Goal: Task Accomplishment & Management: Manage account settings

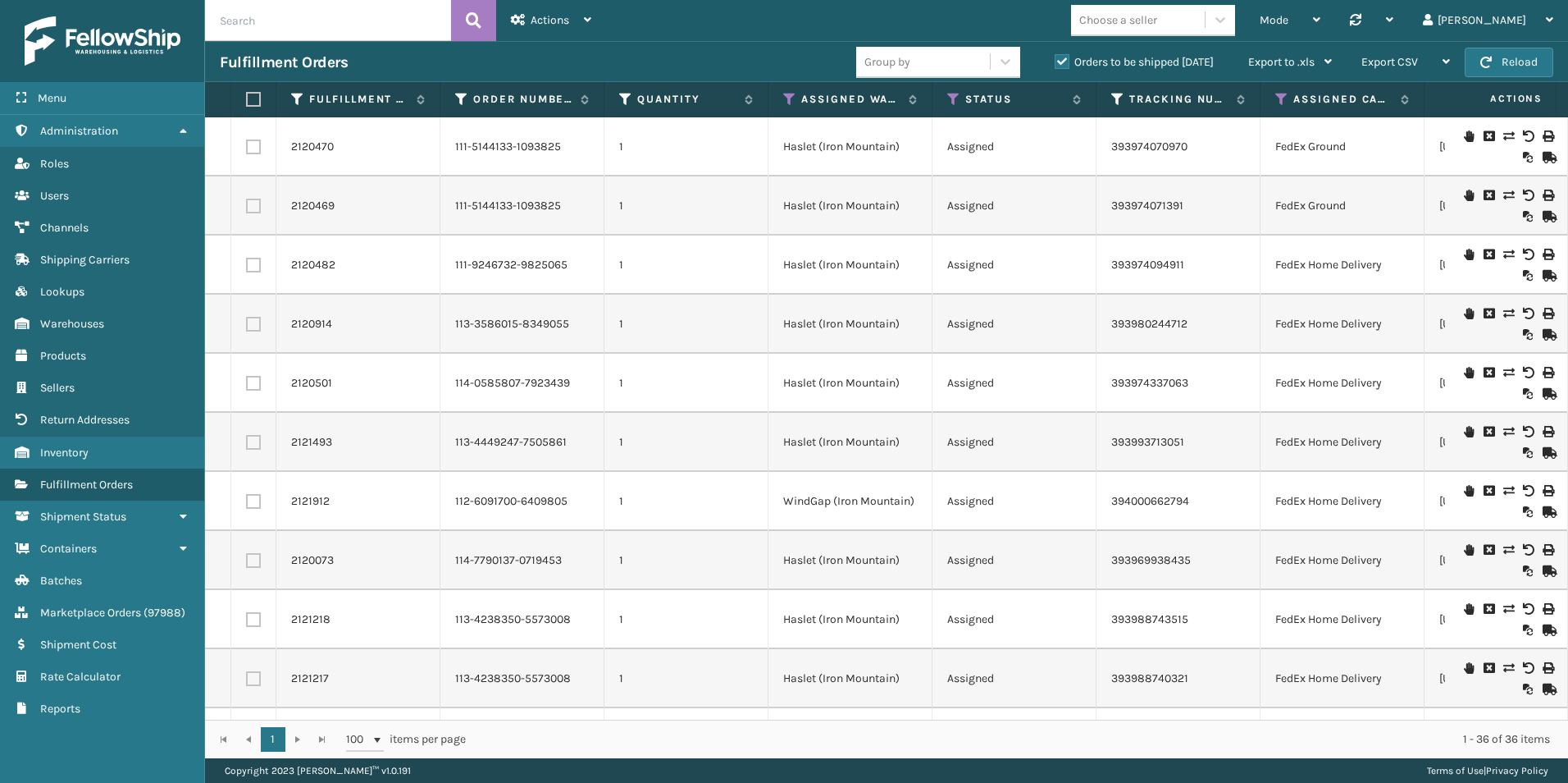
scroll to position [1536, 0]
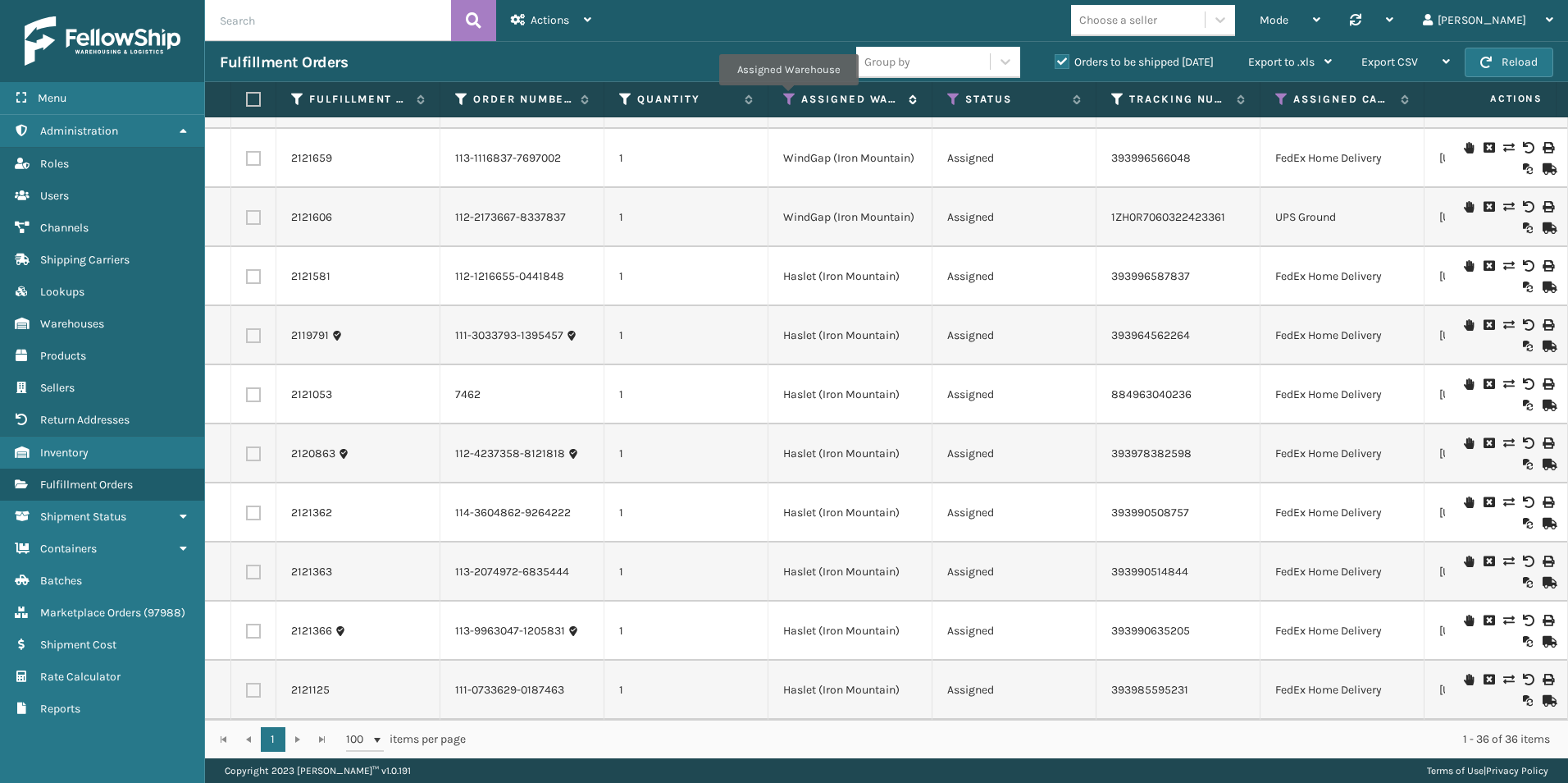
click at [788, 97] on icon at bounding box center [790, 99] width 13 height 15
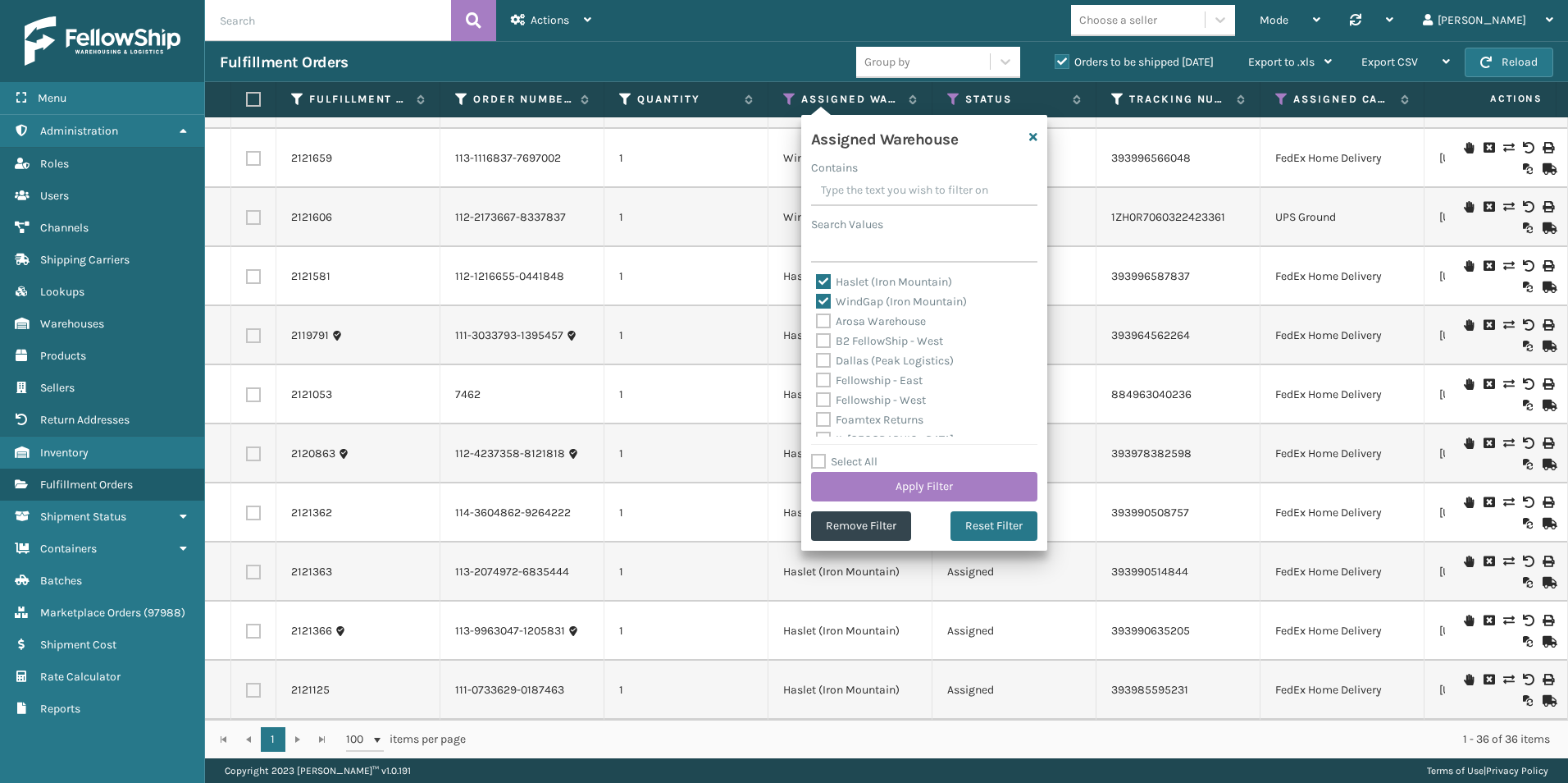
click at [825, 277] on label "Haslet (Iron Mountain)" at bounding box center [883, 282] width 136 height 14
click at [817, 277] on input "Haslet (Iron Mountain)" at bounding box center [816, 277] width 1 height 10
checkbox input "false"
click at [822, 299] on label "WindGap (Iron Mountain)" at bounding box center [891, 301] width 150 height 14
click at [817, 299] on input "WindGap (Iron Mountain)" at bounding box center [816, 297] width 1 height 10
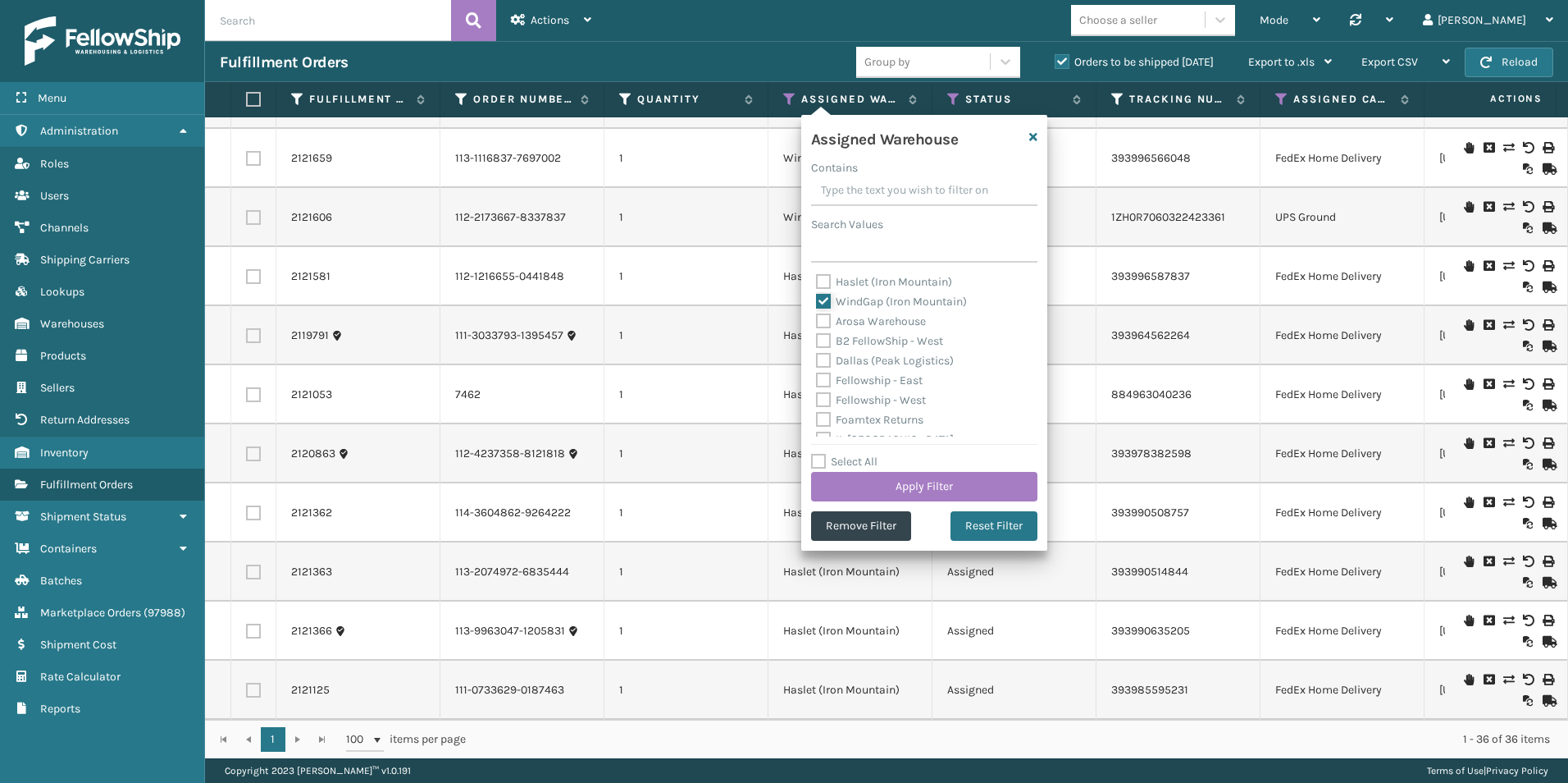
checkbox input "false"
click at [821, 402] on label "Fellowship - West" at bounding box center [870, 400] width 109 height 14
click at [817, 401] on input "Fellowship - West" at bounding box center [816, 395] width 1 height 10
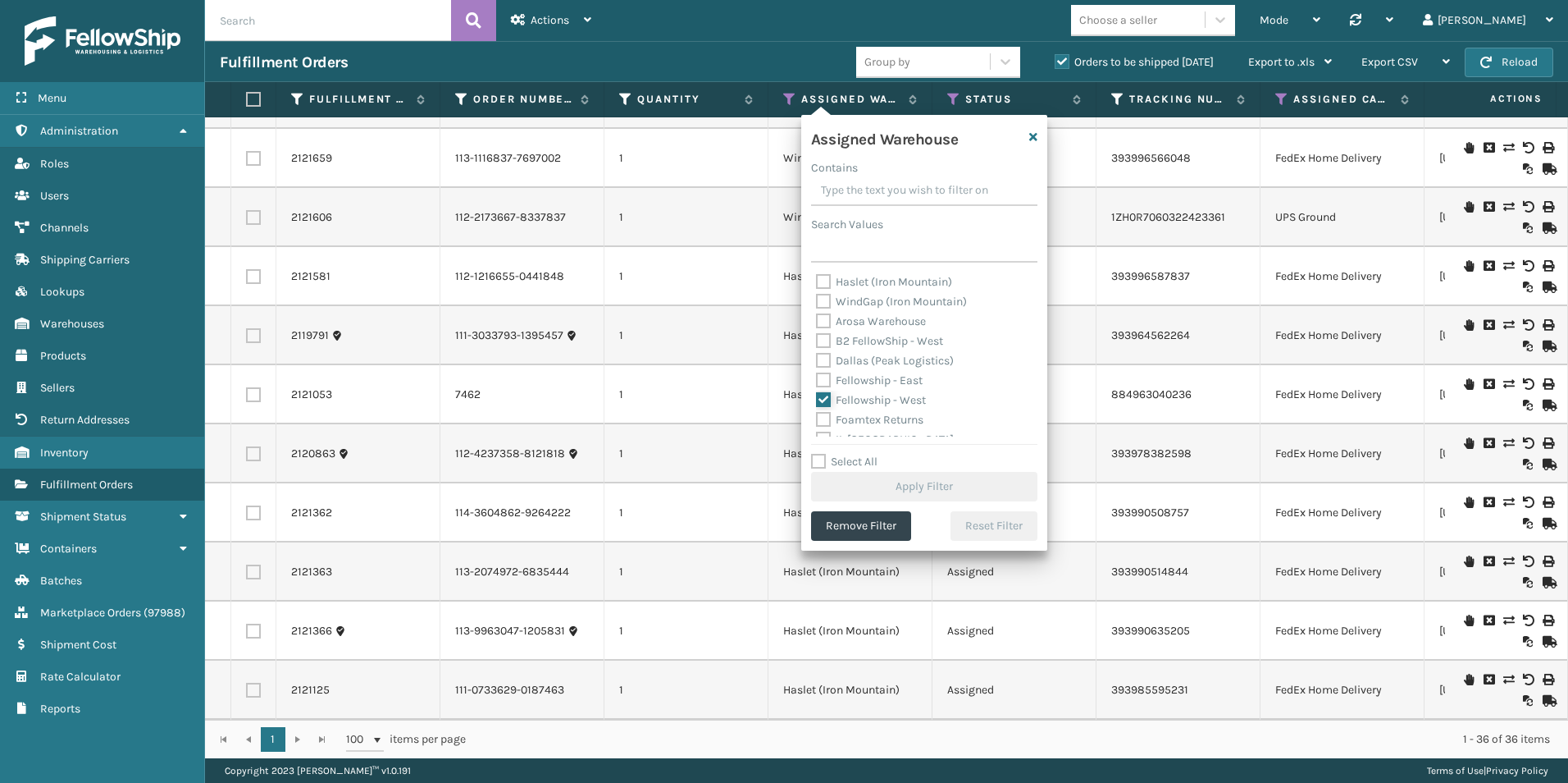
checkbox input "true"
click at [913, 488] on button "Apply Filter" at bounding box center [924, 486] width 227 height 30
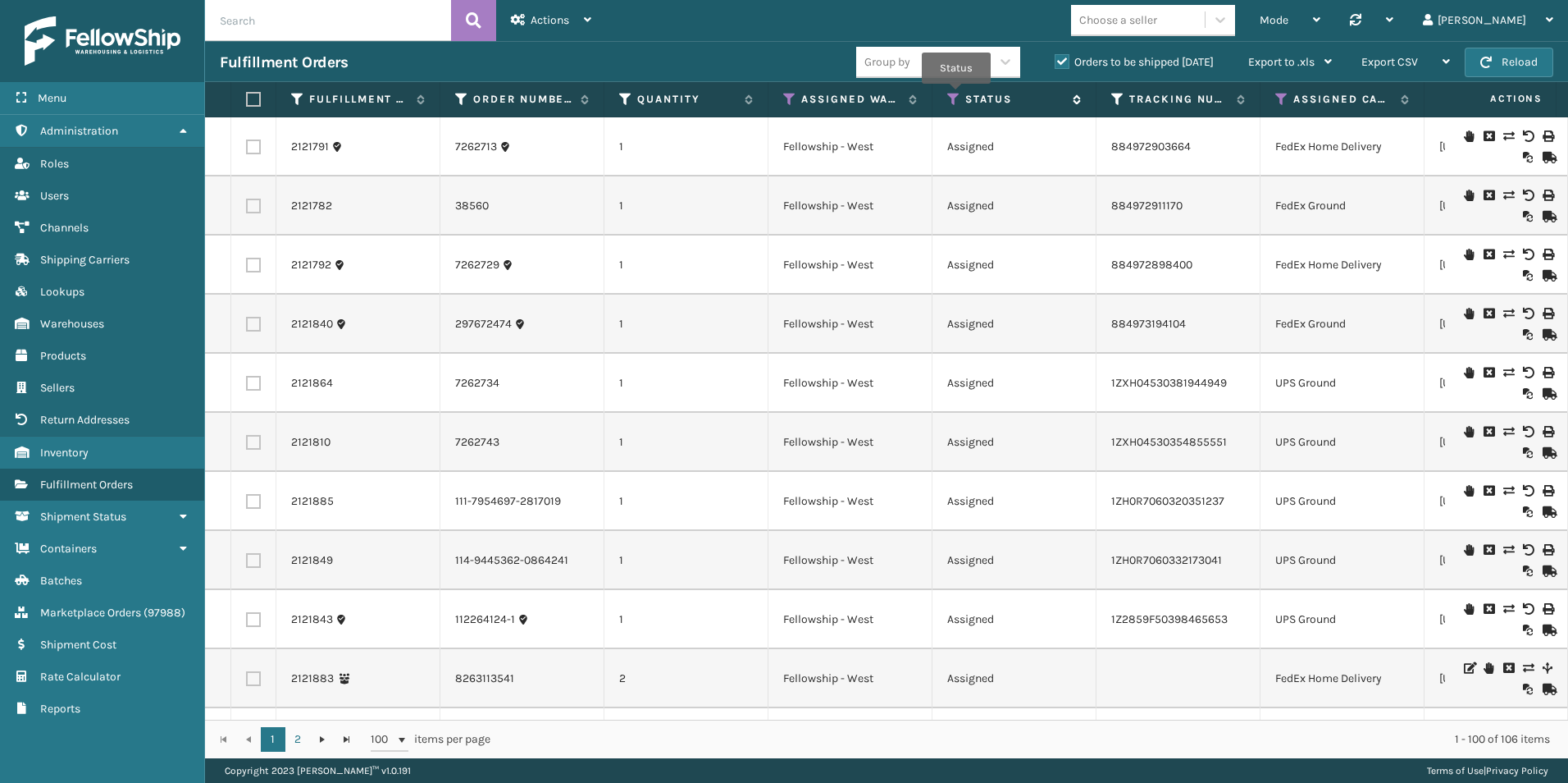
click at [955, 96] on icon at bounding box center [954, 99] width 13 height 15
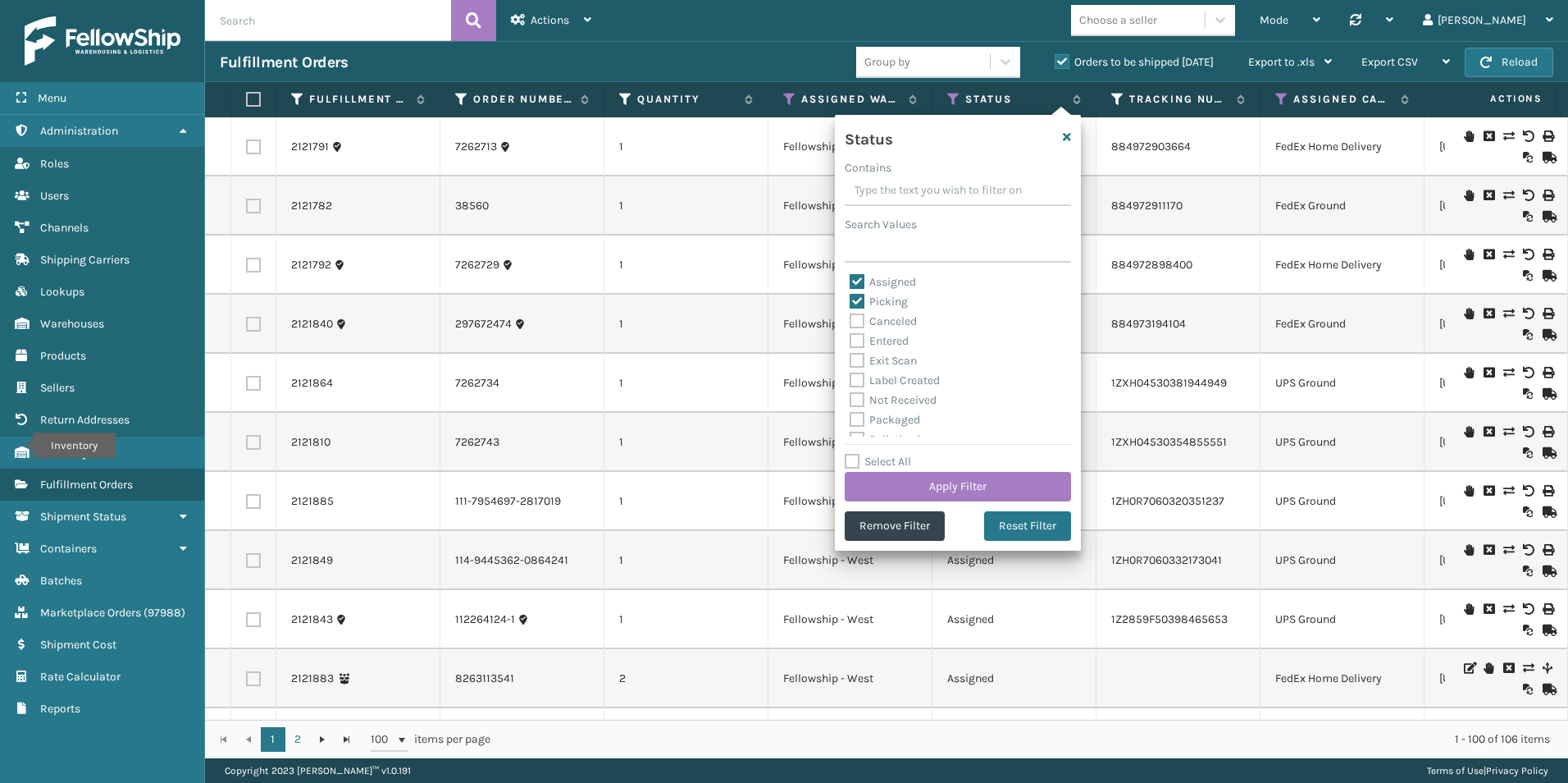
drag, startPoint x: 780, startPoint y: 45, endPoint x: 767, endPoint y: 45, distance: 13.0
click at [780, 45] on div "Fulfillment Orders Group by Orders to be shipped [DATE] Export to .xls Use ship…" at bounding box center [886, 61] width 1363 height 41
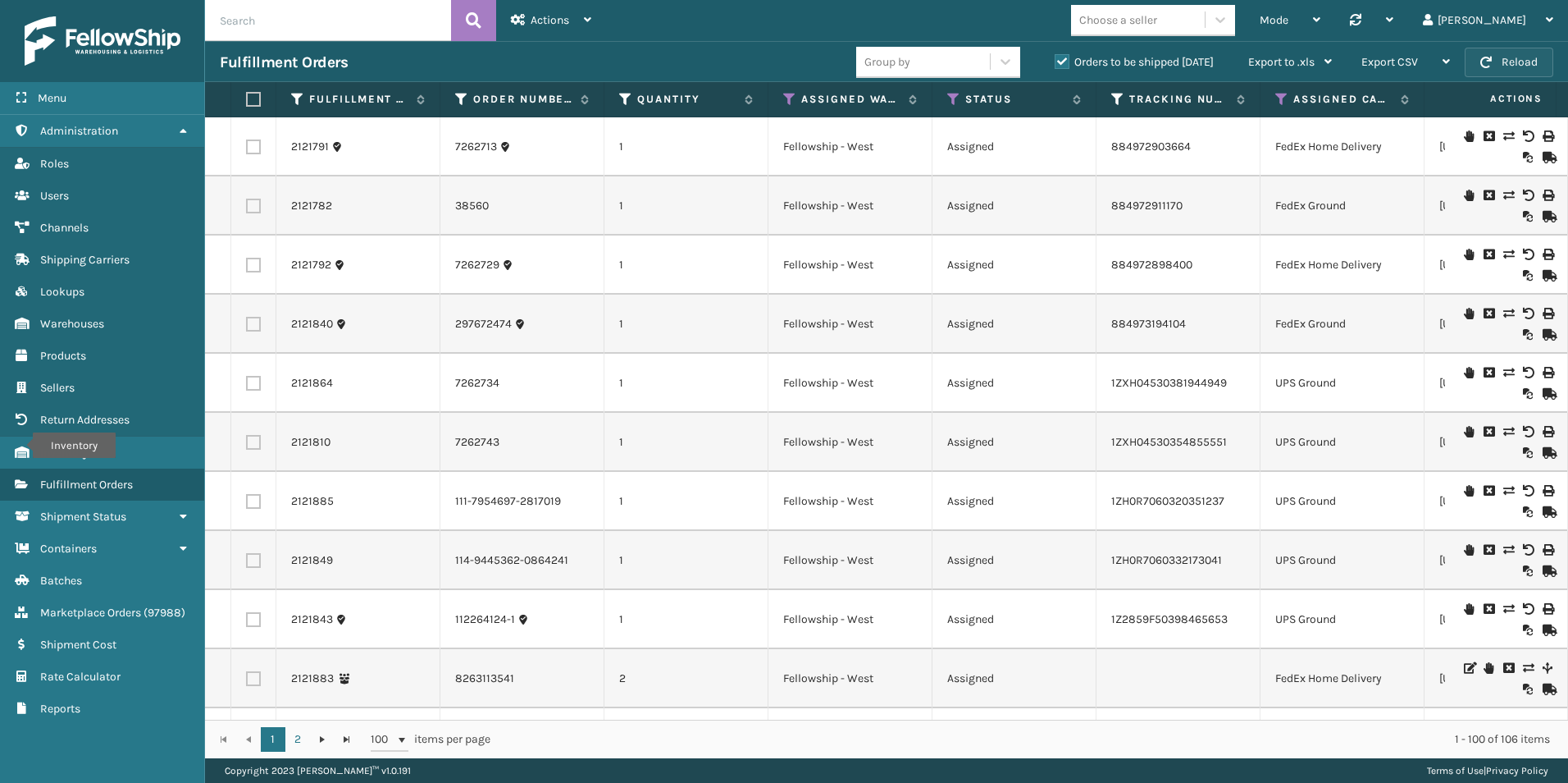
click at [1499, 62] on button "Reload" at bounding box center [1508, 62] width 89 height 30
click at [1527, 58] on button "Reload" at bounding box center [1508, 62] width 89 height 30
paste input "[DATE]"
type input "[DATE]"
click at [478, 23] on icon at bounding box center [473, 21] width 15 height 25
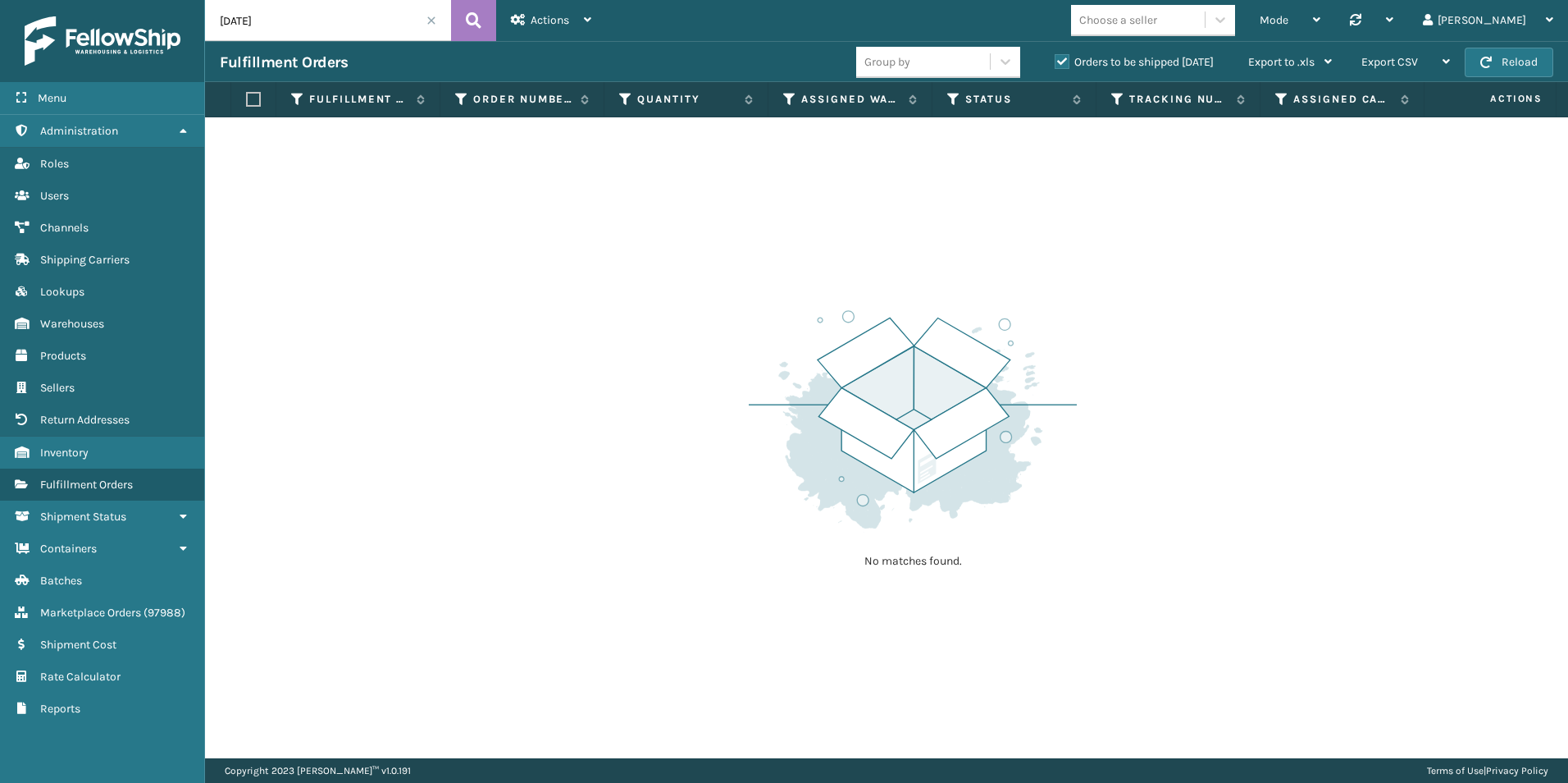
click at [1062, 60] on label "Orders to be shipped [DATE]" at bounding box center [1134, 62] width 159 height 14
click at [1056, 60] on input "Orders to be shipped [DATE]" at bounding box center [1055, 57] width 1 height 10
click at [435, 20] on span at bounding box center [431, 20] width 10 height 10
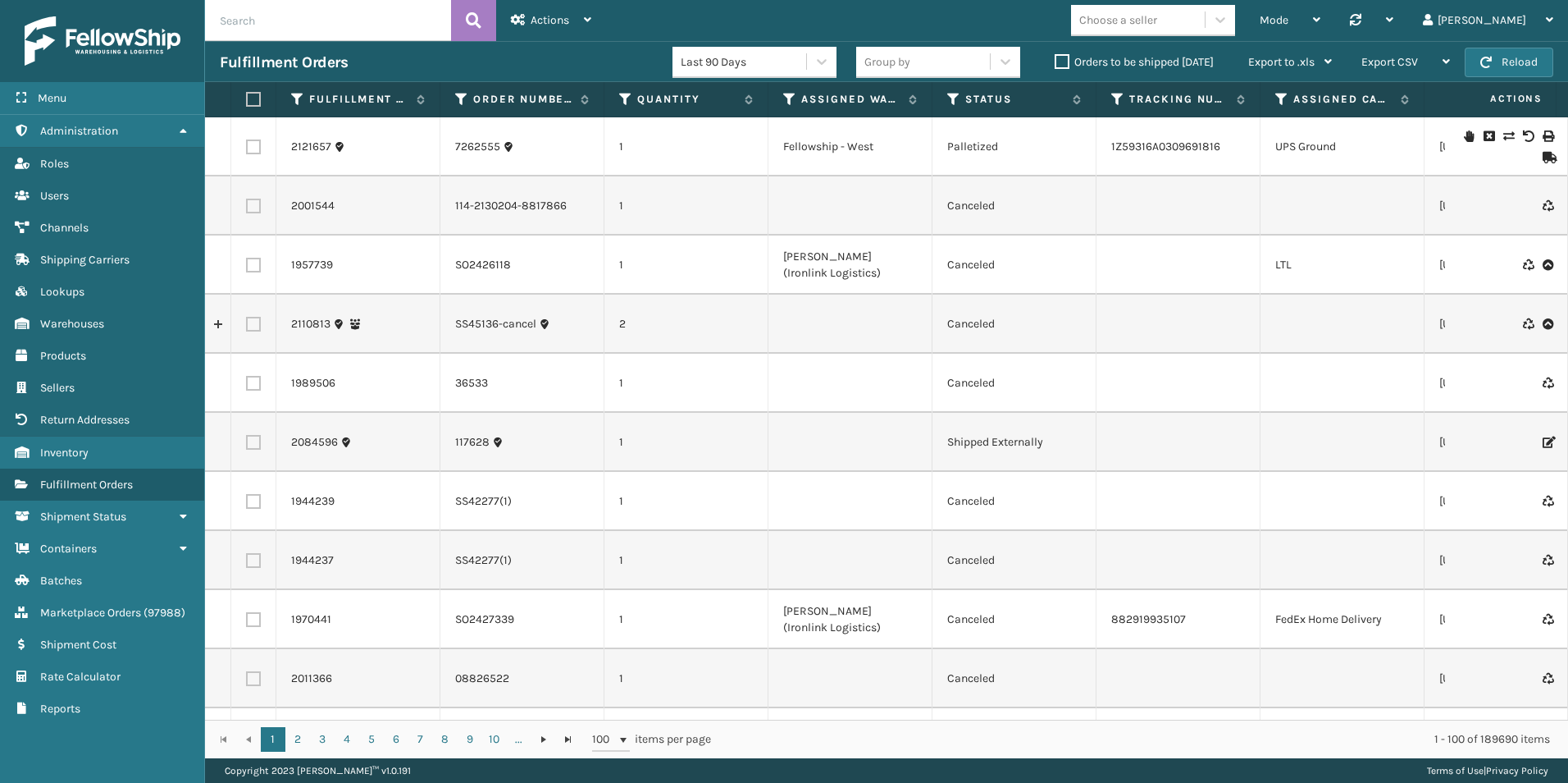
click at [1060, 58] on label "Orders to be shipped [DATE]" at bounding box center [1134, 62] width 159 height 14
click at [1056, 58] on input "Orders to be shipped [DATE]" at bounding box center [1055, 57] width 1 height 10
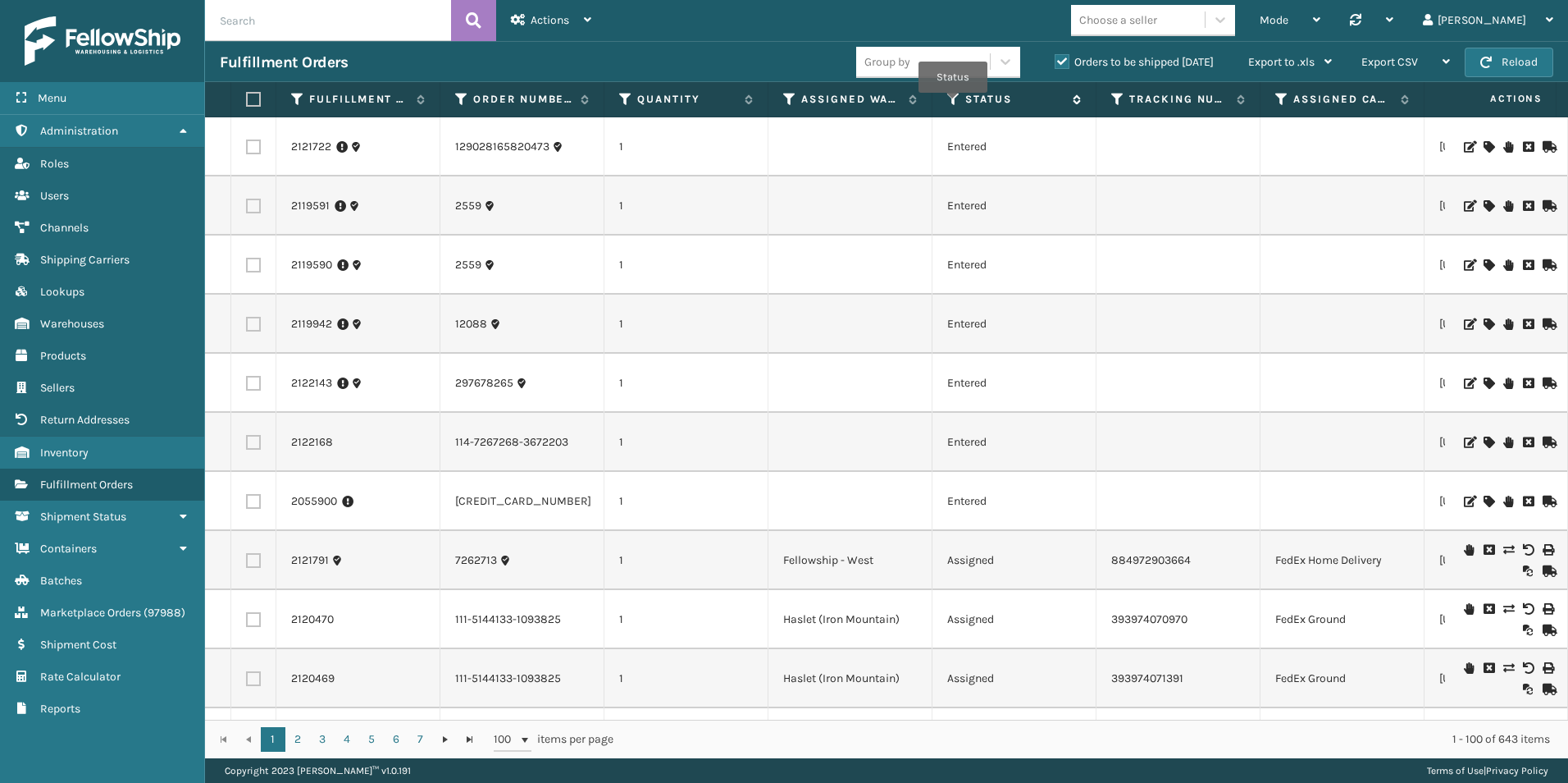
click at [953, 104] on icon at bounding box center [954, 99] width 13 height 15
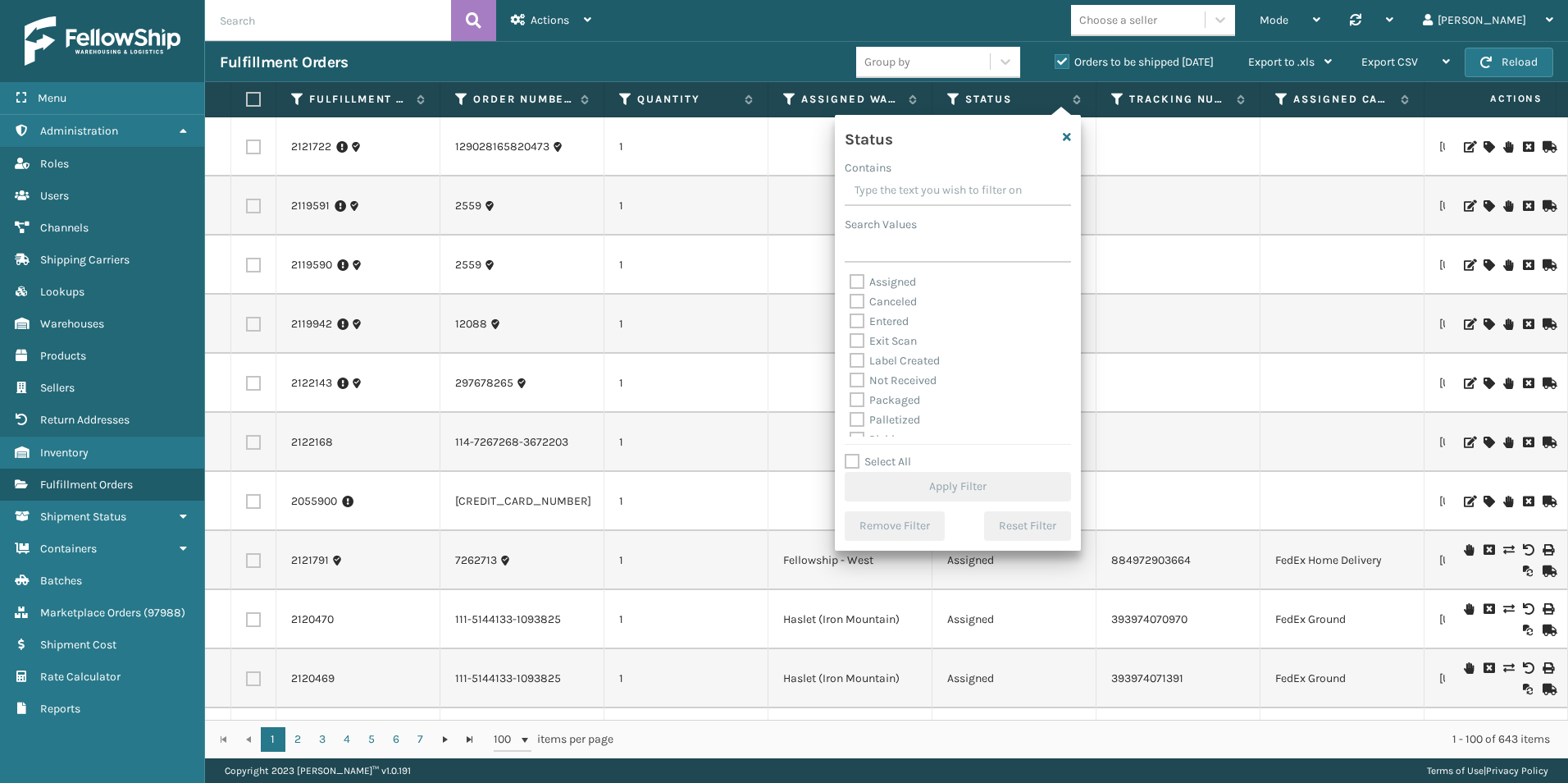
drag, startPoint x: 849, startPoint y: 280, endPoint x: 915, endPoint y: 313, distance: 73.8
click at [850, 280] on label "Assigned" at bounding box center [883, 282] width 67 height 14
click at [850, 280] on input "Assigned" at bounding box center [849, 277] width 1 height 10
checkbox input "true"
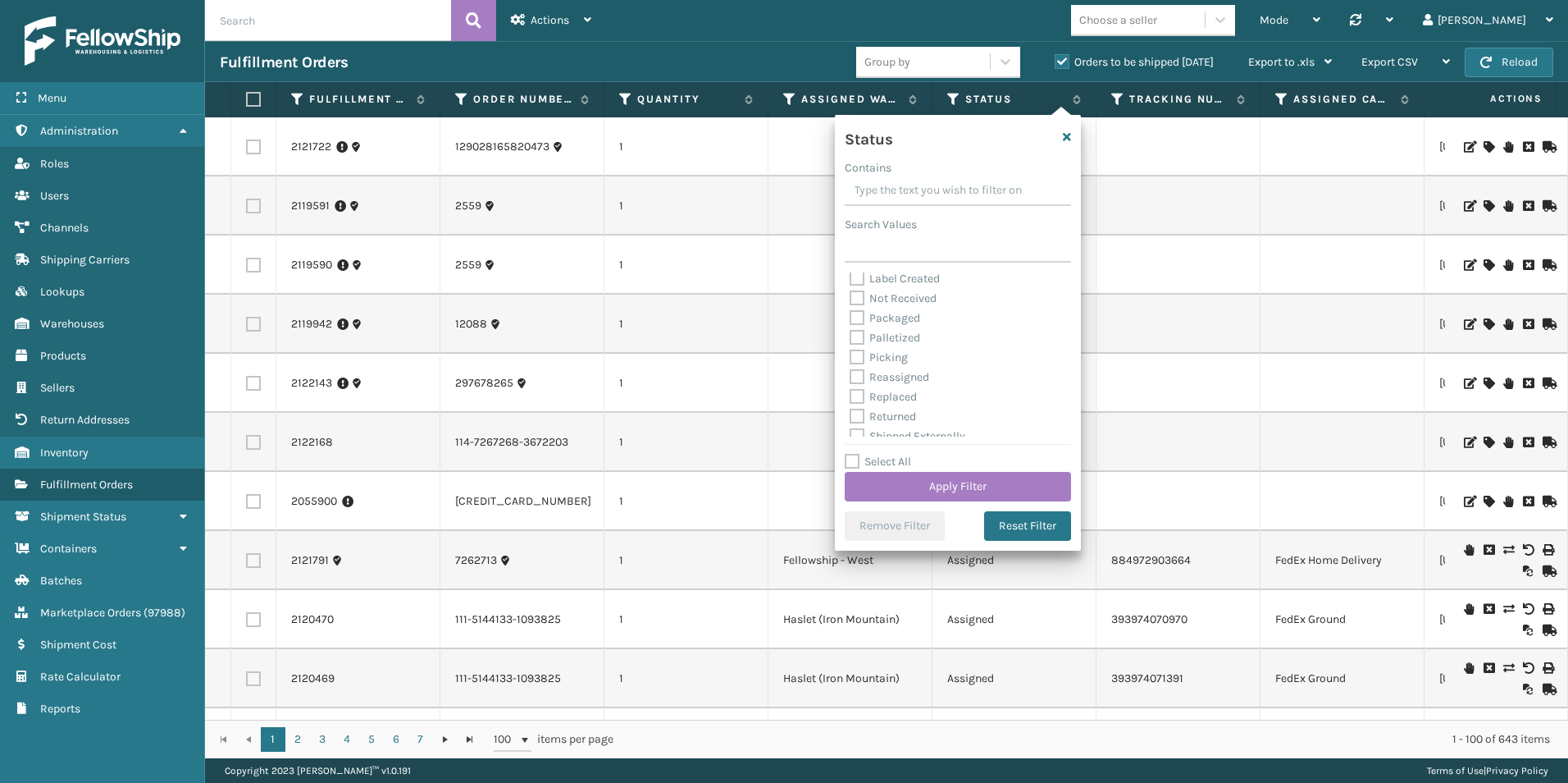
drag, startPoint x: 855, startPoint y: 355, endPoint x: 1043, endPoint y: 409, distance: 195.6
click at [858, 355] on label "Picking" at bounding box center [878, 357] width 58 height 14
click at [850, 355] on input "Picking" at bounding box center [849, 352] width 1 height 10
checkbox input "true"
click at [958, 482] on button "Apply Filter" at bounding box center [958, 486] width 227 height 30
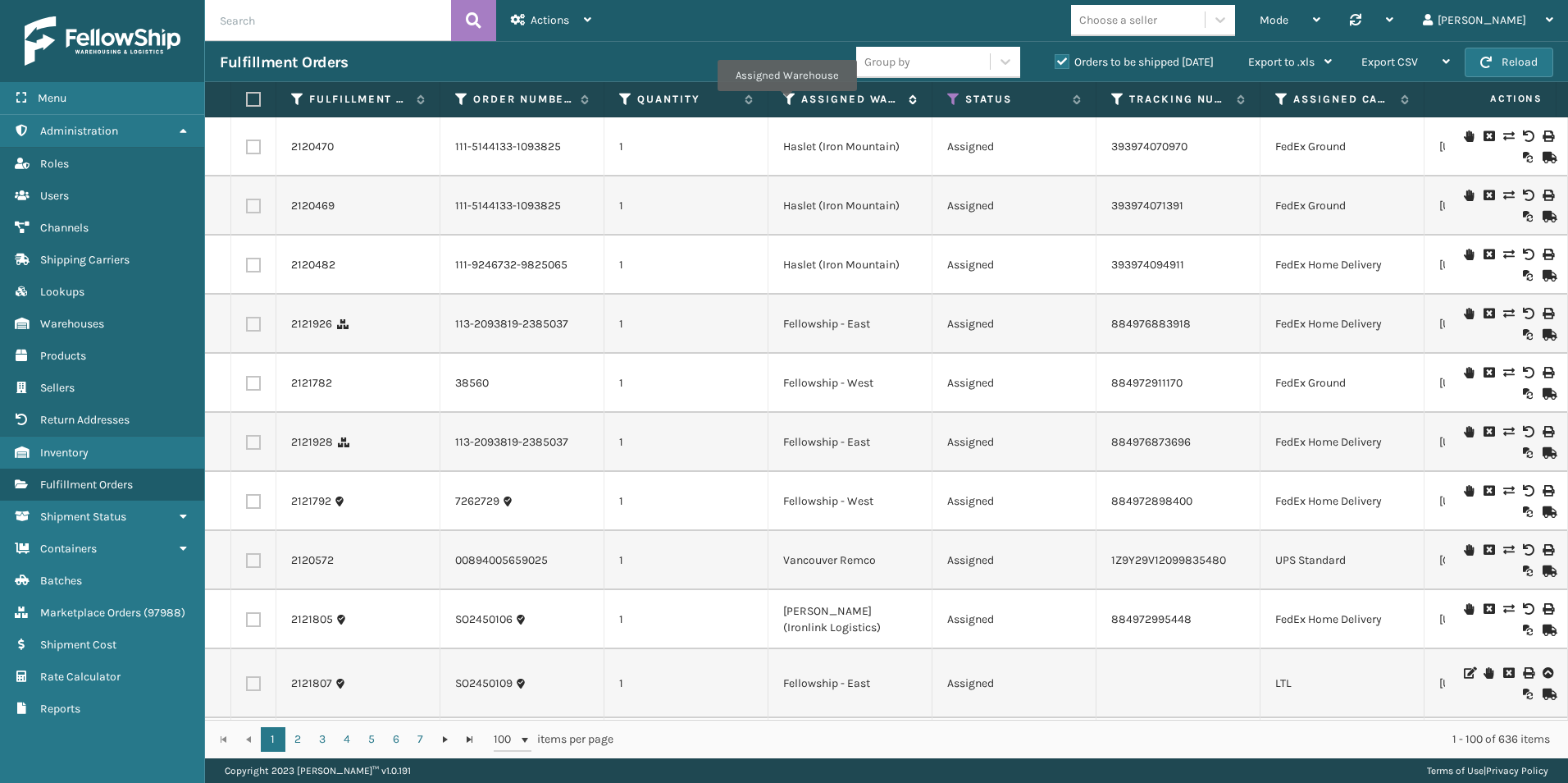
click at [786, 103] on icon at bounding box center [790, 99] width 13 height 15
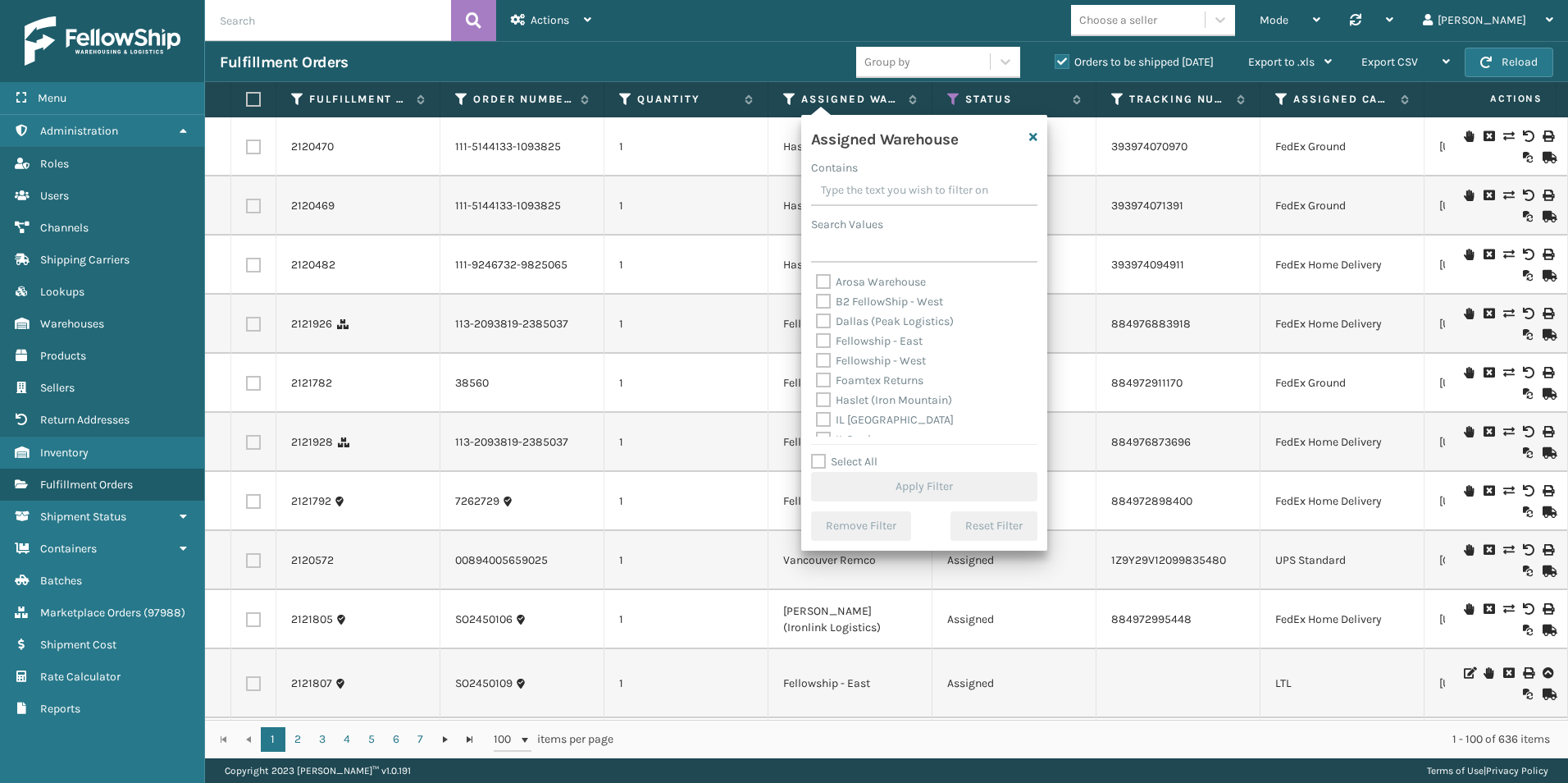
click at [828, 334] on label "Fellowship - East" at bounding box center [869, 341] width 107 height 14
click at [817, 334] on input "Fellowship - East" at bounding box center [816, 336] width 1 height 10
checkbox input "true"
click at [926, 482] on button "Apply Filter" at bounding box center [924, 486] width 227 height 30
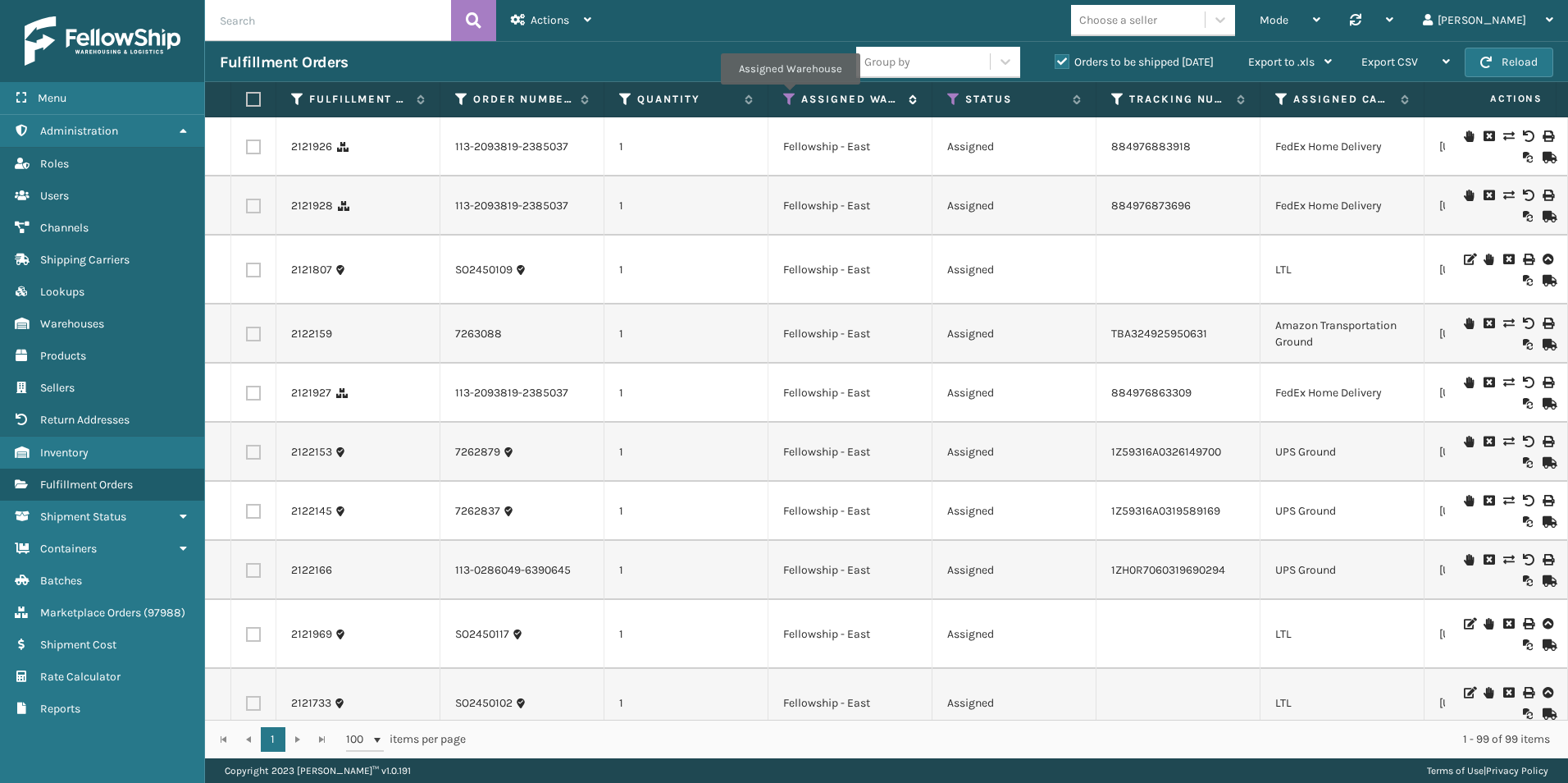
click at [789, 96] on icon at bounding box center [790, 99] width 13 height 15
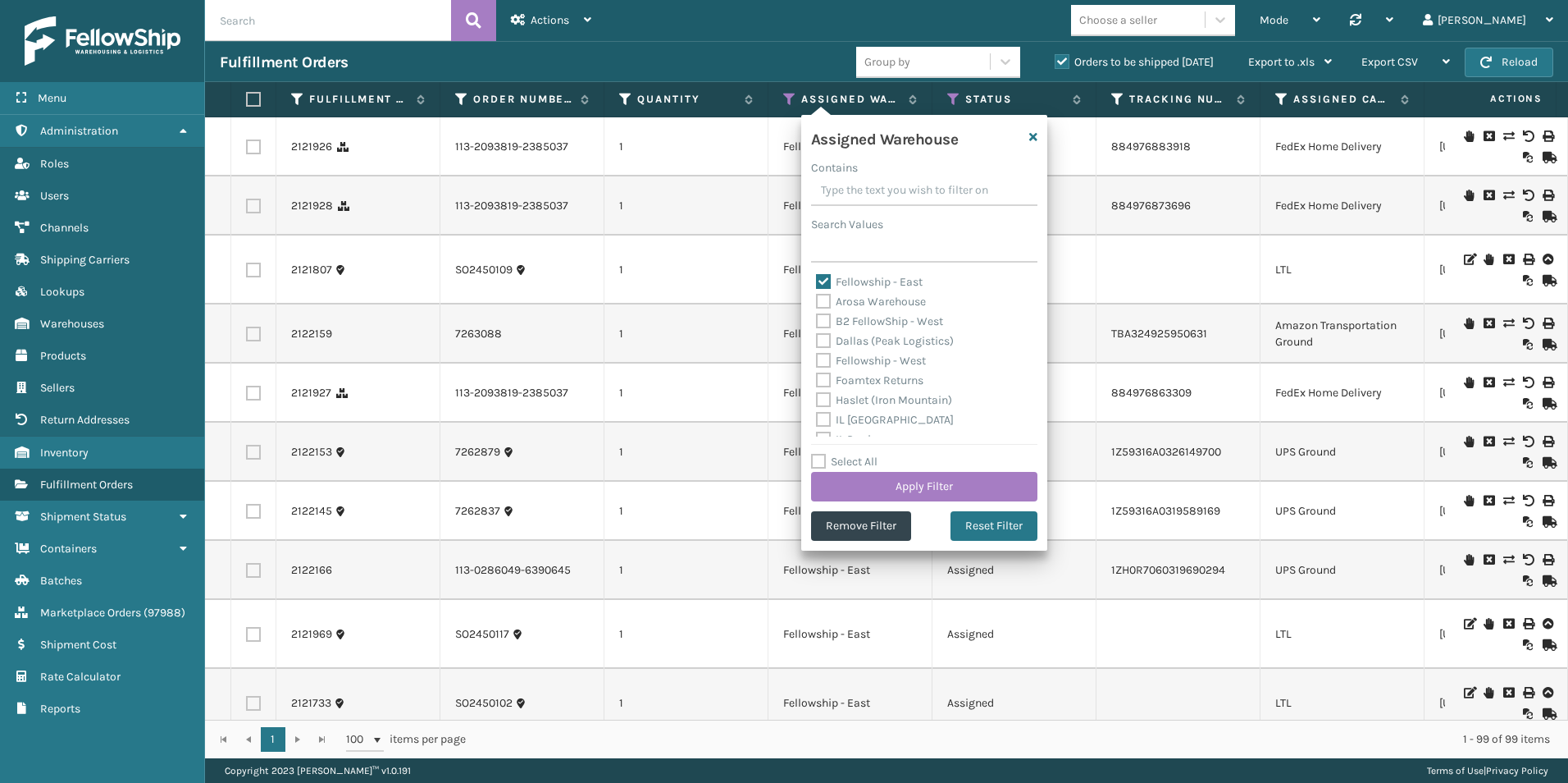
click at [824, 276] on label "Fellowship - East" at bounding box center [869, 282] width 107 height 14
click at [817, 276] on input "Fellowship - East" at bounding box center [816, 277] width 1 height 10
checkbox input "false"
click at [823, 318] on label "B2 FellowShip - West" at bounding box center [880, 321] width 128 height 14
click at [817, 318] on input "B2 FellowShip - West" at bounding box center [816, 316] width 1 height 10
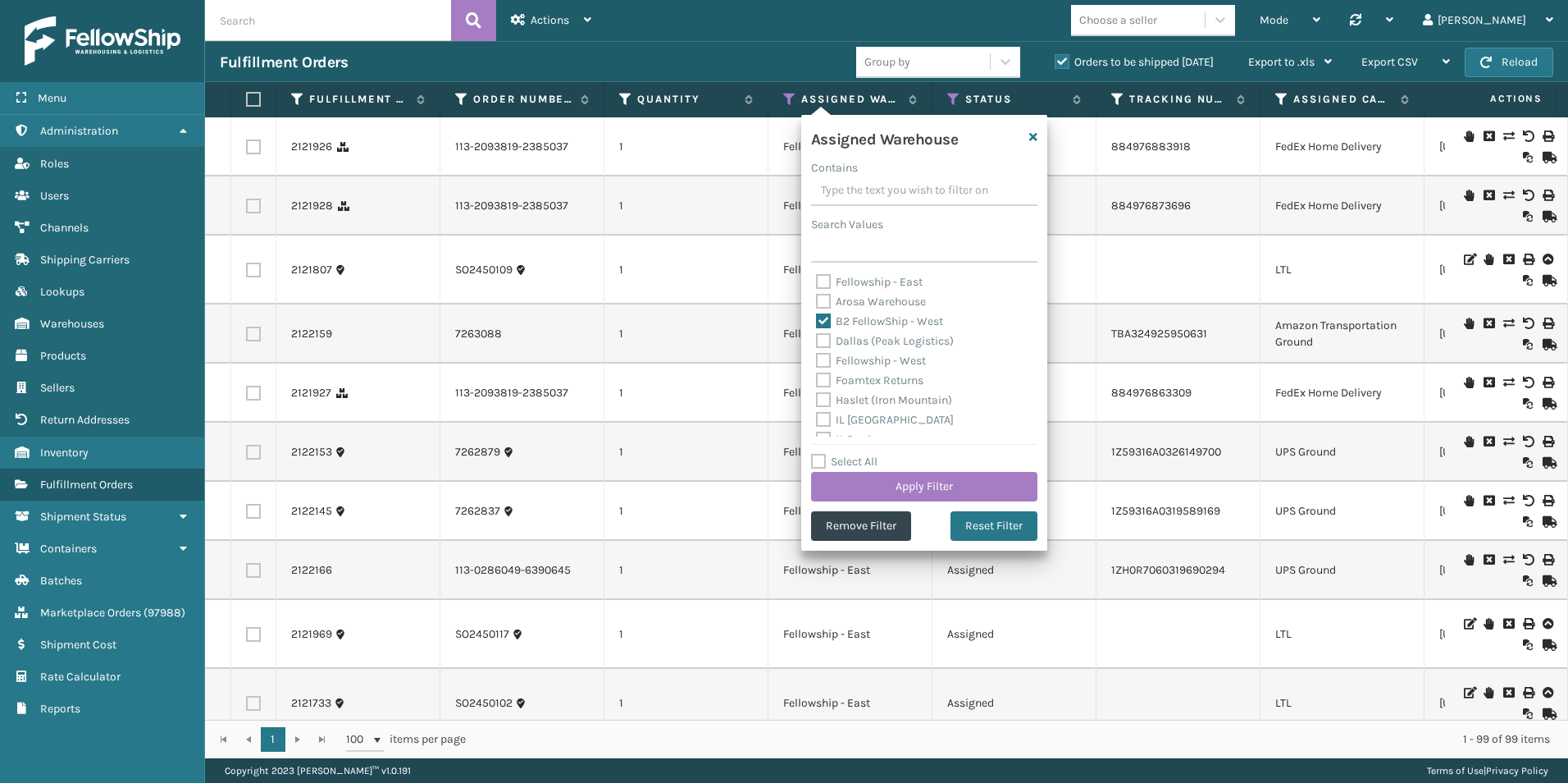
drag, startPoint x: 822, startPoint y: 318, endPoint x: 852, endPoint y: 344, distance: 39.7
click at [823, 318] on label "B2 FellowShip - West" at bounding box center [880, 321] width 128 height 14
click at [817, 318] on input "B2 FellowShip - West" at bounding box center [816, 316] width 1 height 10
checkbox input "false"
click at [822, 360] on label "Fellowship - West" at bounding box center [870, 360] width 109 height 14
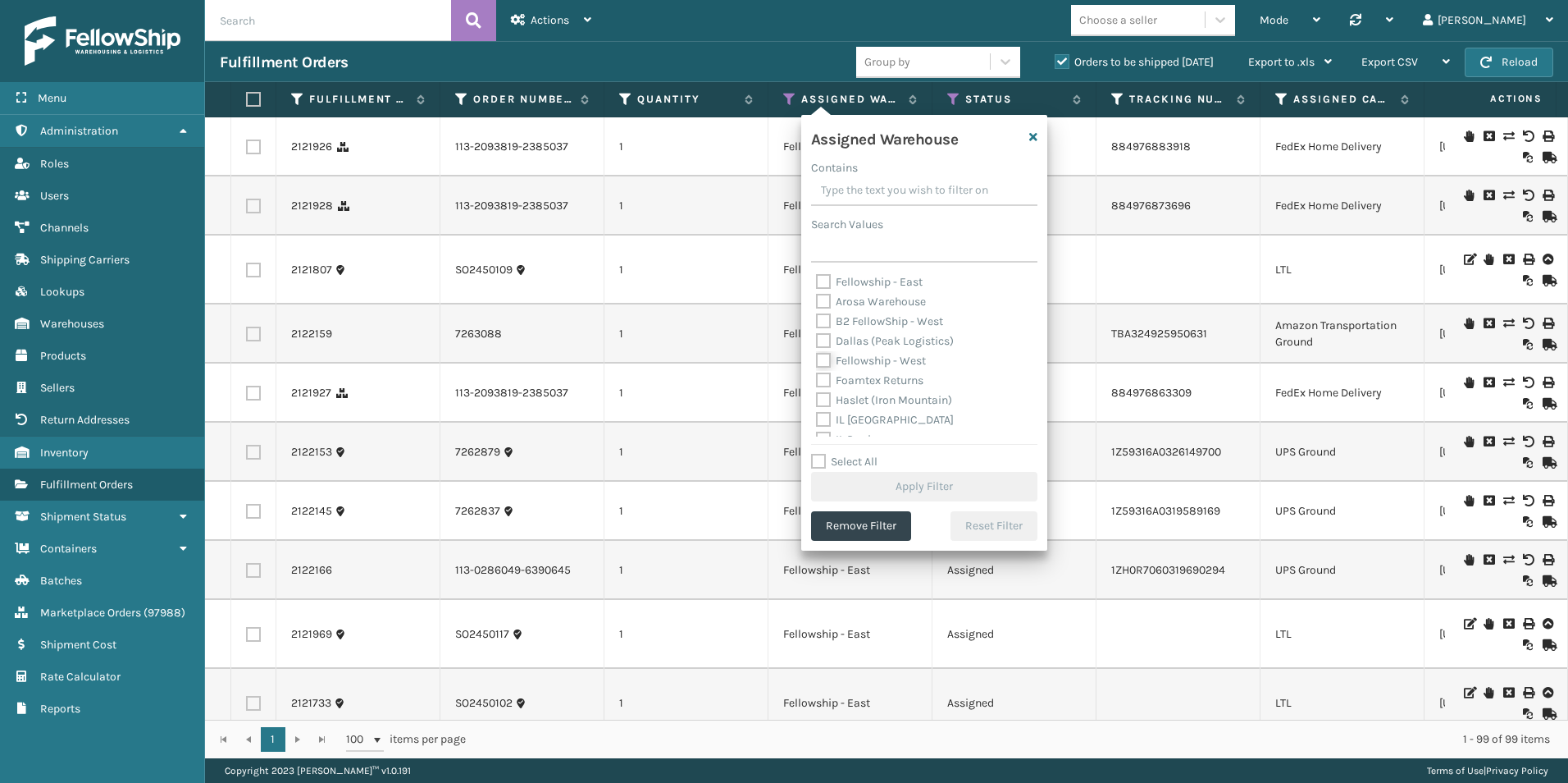
click at [817, 360] on input "Fellowship - West" at bounding box center [816, 356] width 1 height 10
checkbox input "true"
click at [924, 486] on button "Apply Filter" at bounding box center [924, 486] width 227 height 30
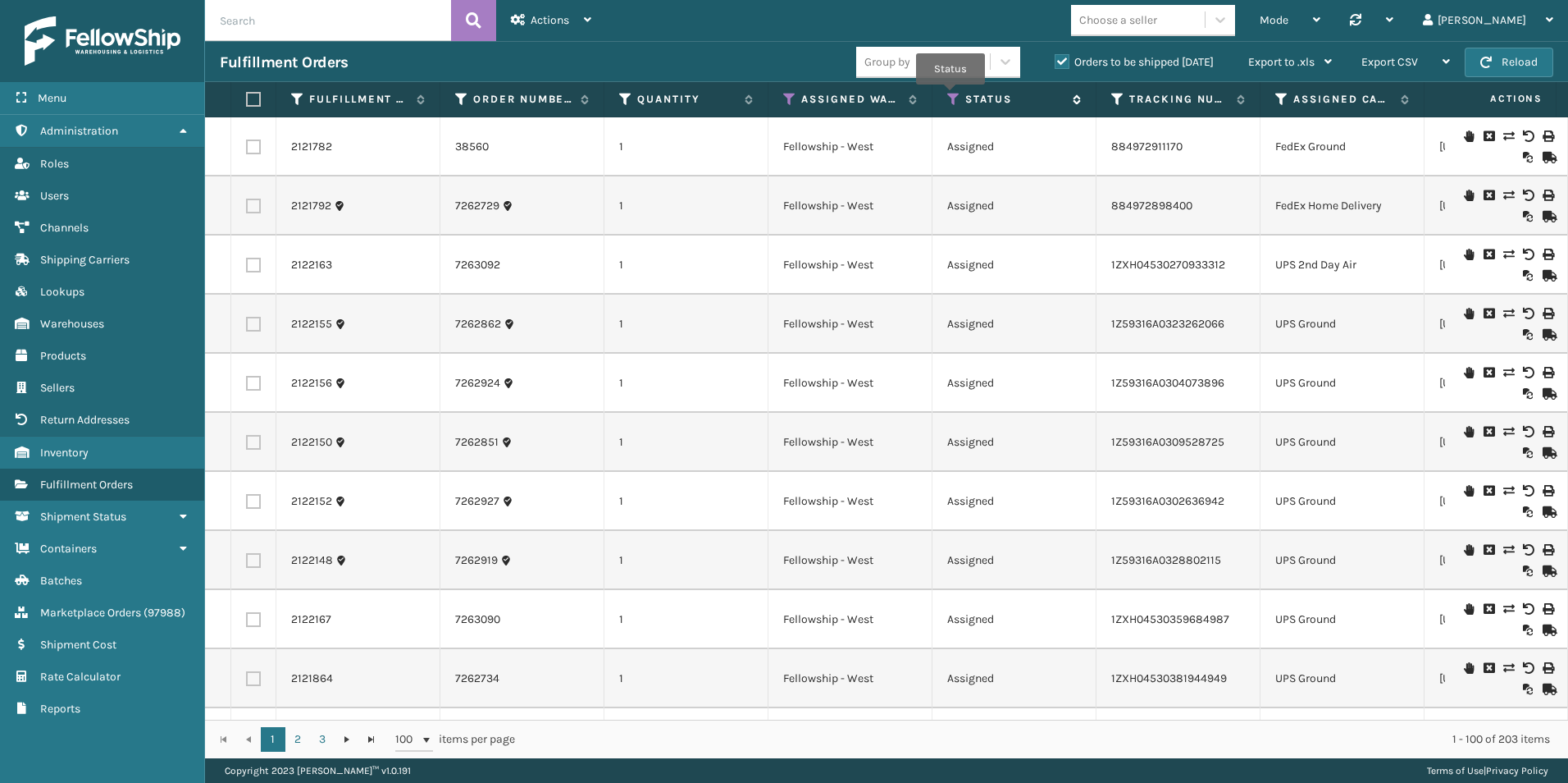
click at [950, 96] on icon at bounding box center [954, 99] width 13 height 15
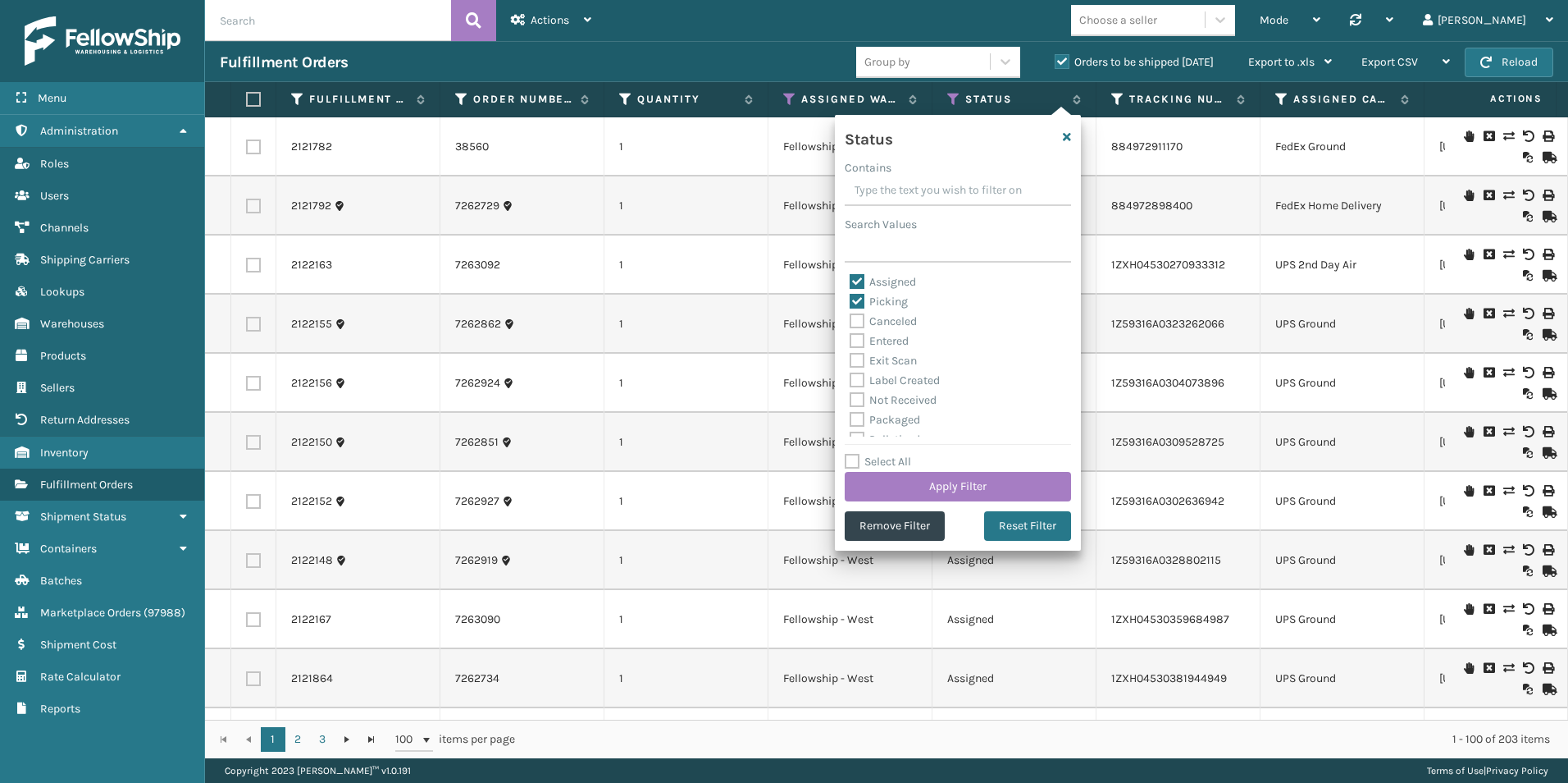
click at [858, 278] on label "Assigned" at bounding box center [883, 282] width 67 height 14
click at [850, 278] on input "Assigned" at bounding box center [849, 277] width 1 height 10
checkbox input "false"
click at [934, 488] on button "Apply Filter" at bounding box center [958, 486] width 227 height 30
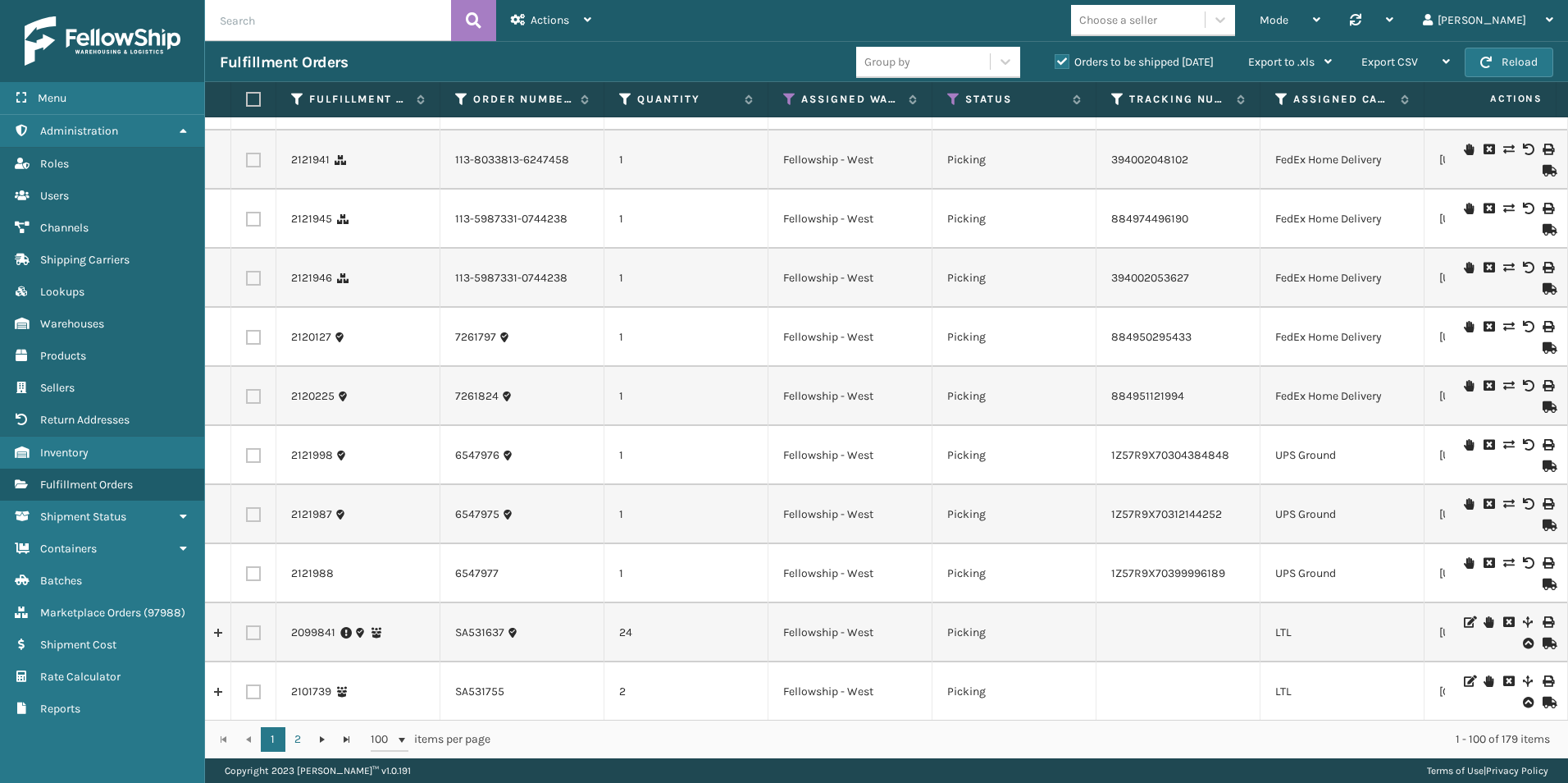
scroll to position [246, 0]
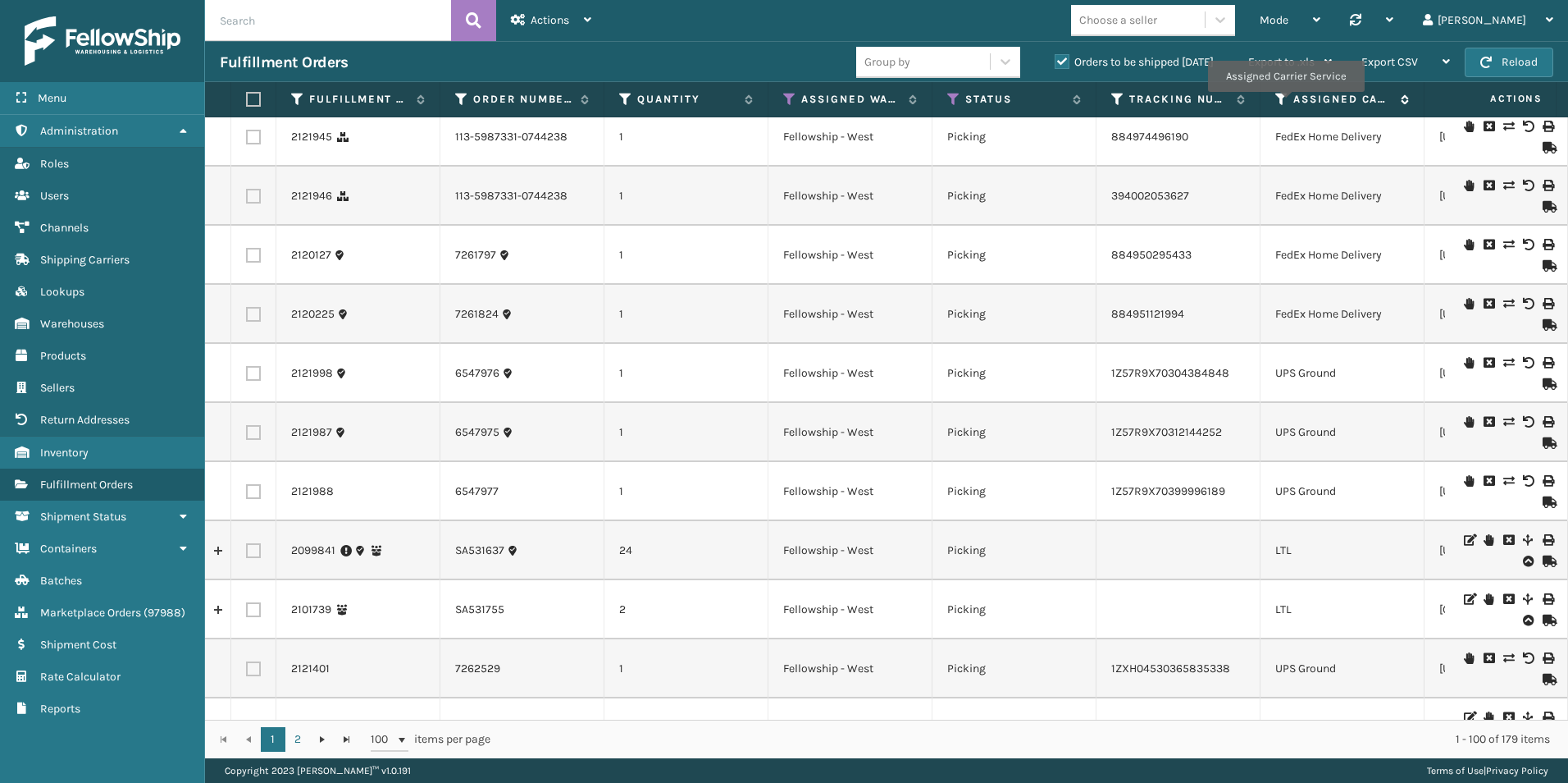
click at [1284, 101] on icon at bounding box center [1281, 99] width 13 height 15
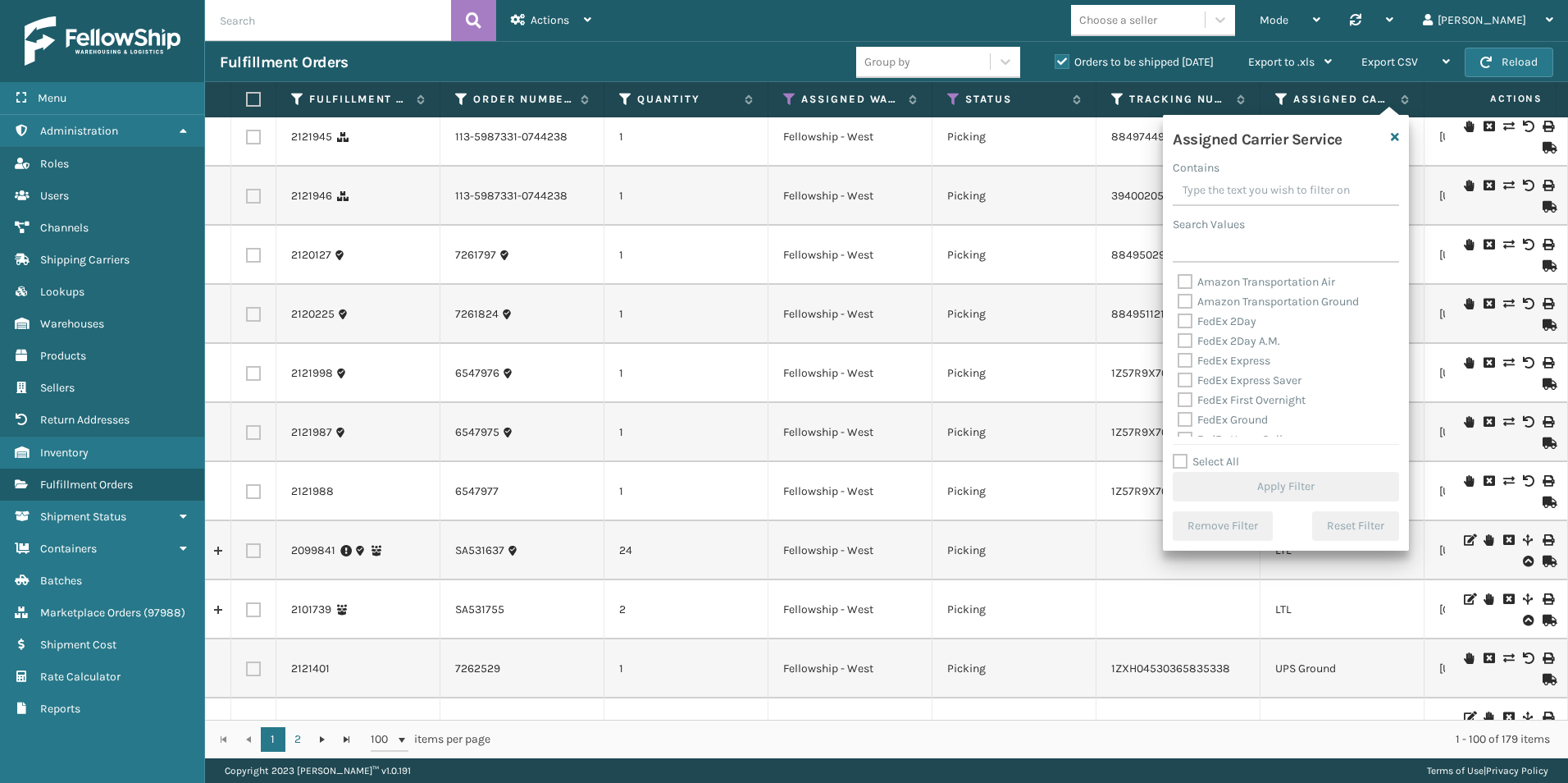
click at [1186, 458] on label "Select All" at bounding box center [1206, 461] width 67 height 14
click at [1186, 453] on input "Select All" at bounding box center [1296, 453] width 246 height 2
checkbox input "true"
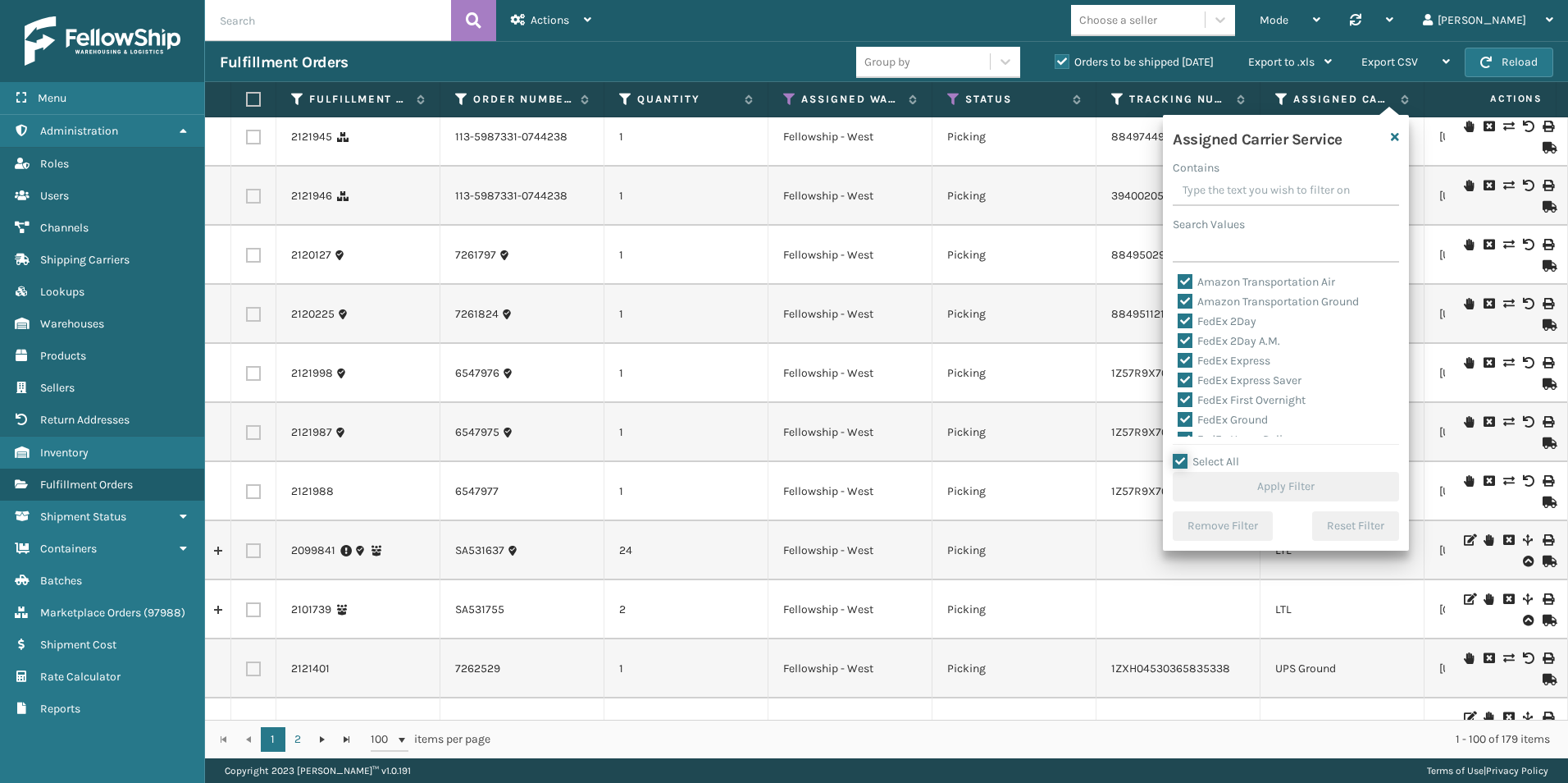
checkbox input "true"
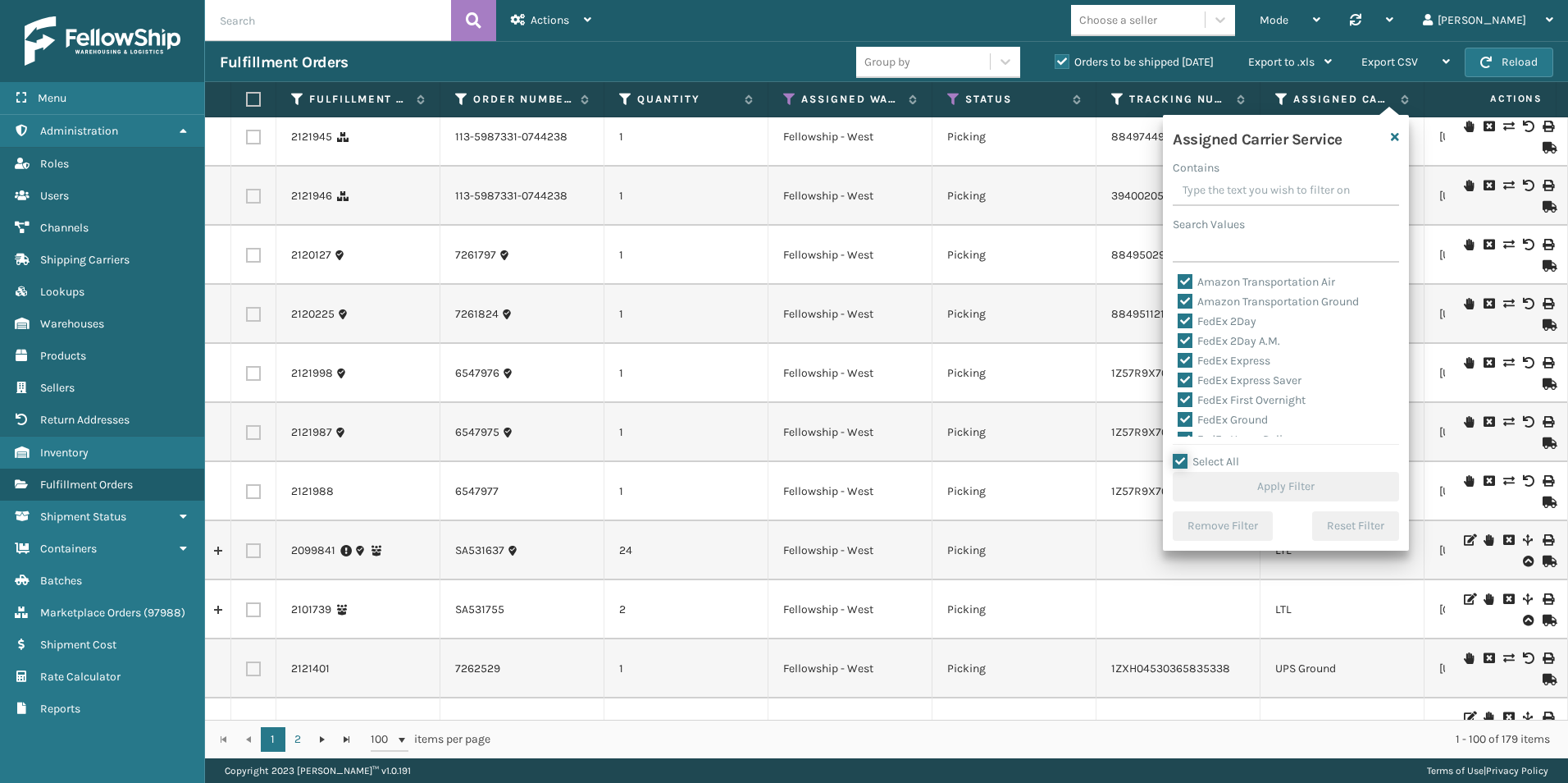
checkbox input "true"
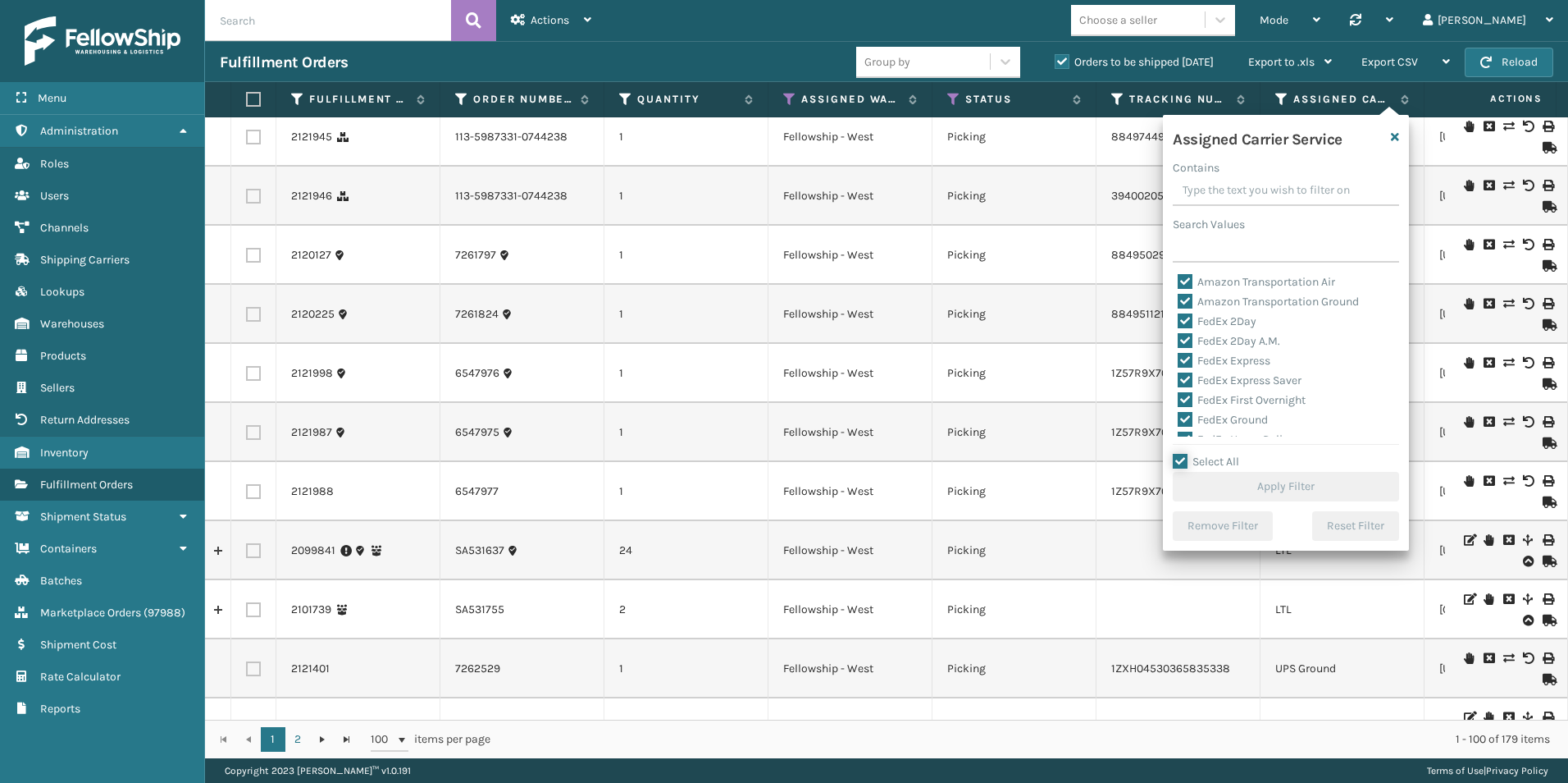
checkbox input "true"
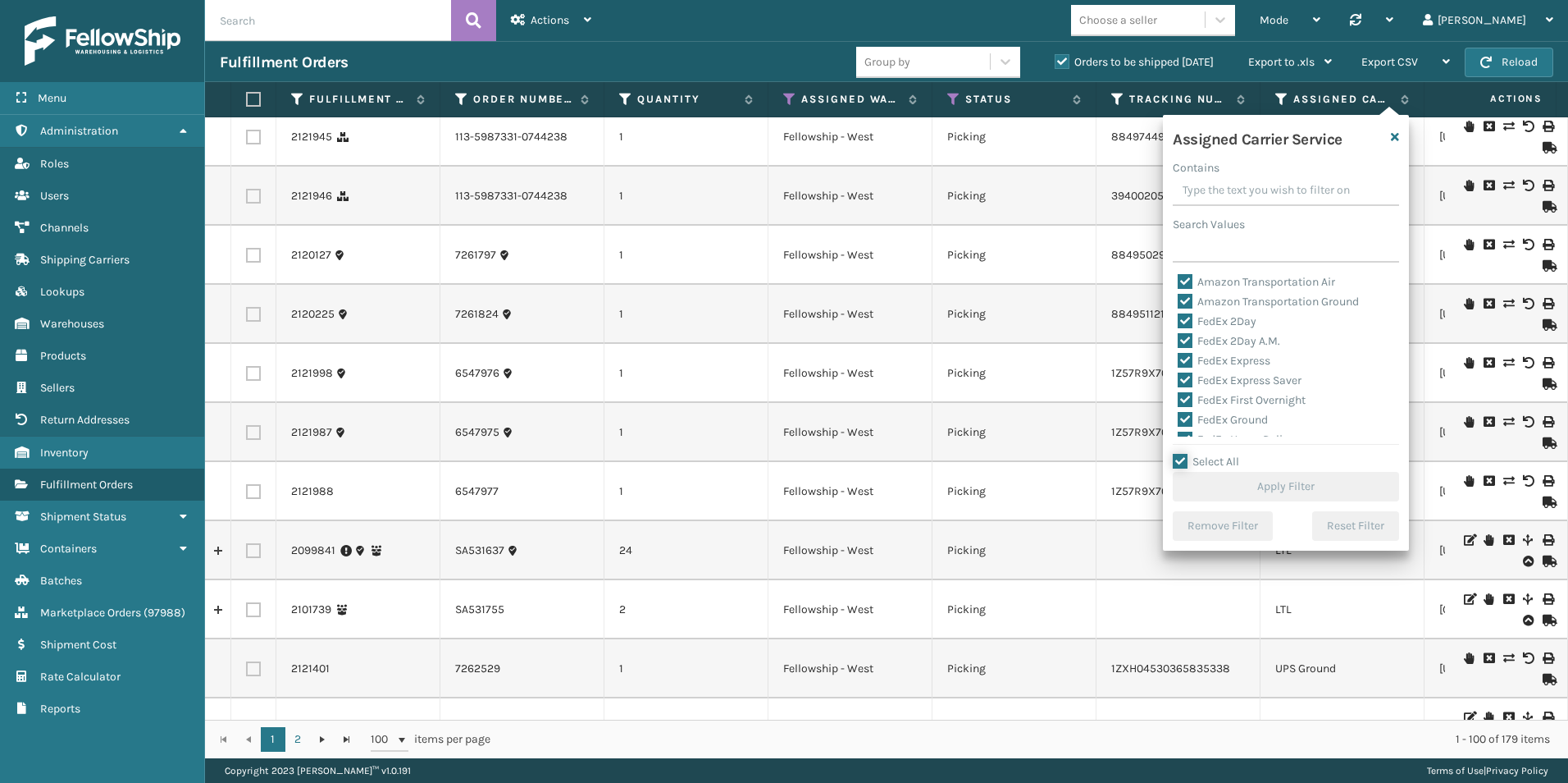
checkbox input "true"
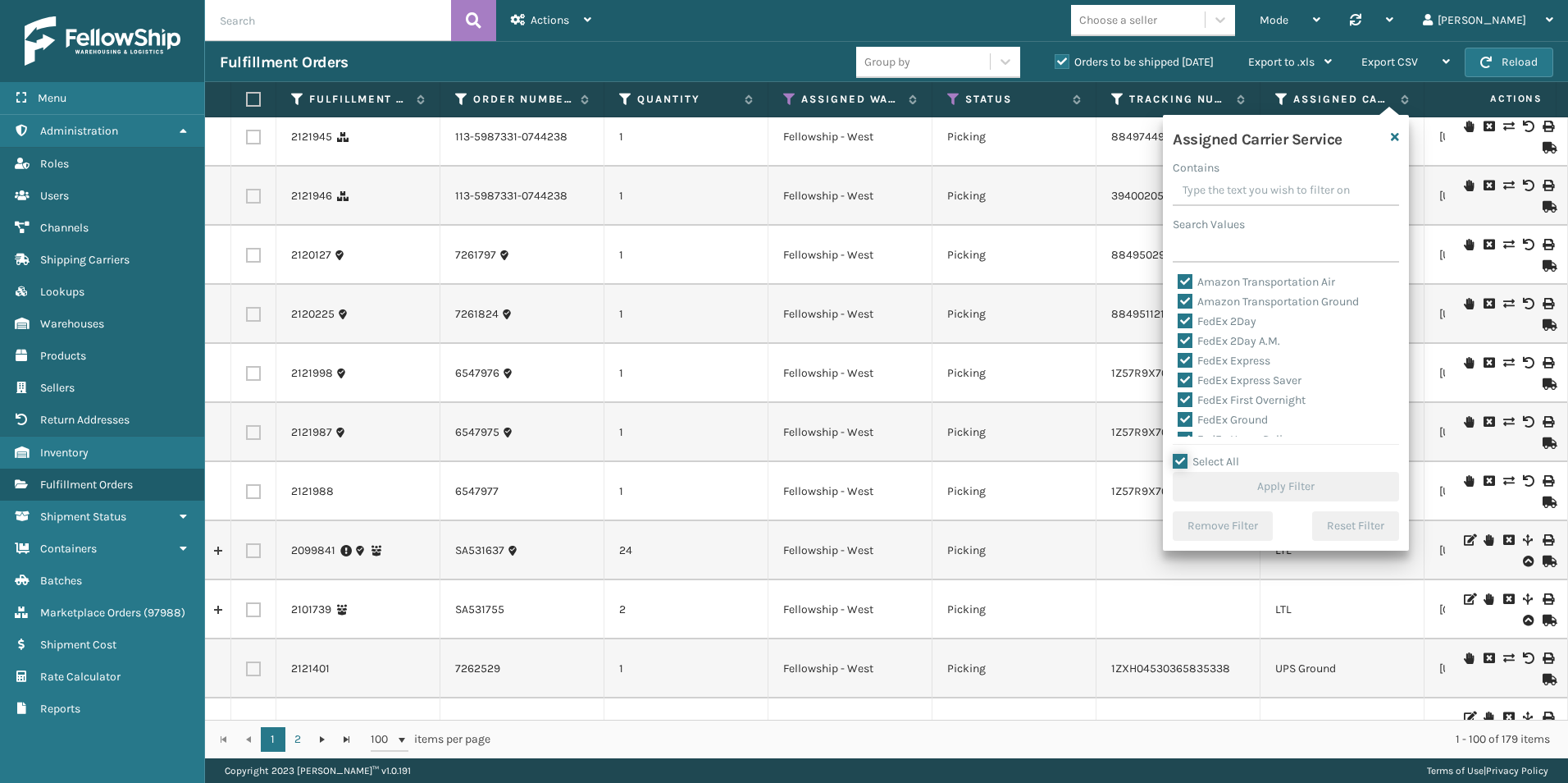
checkbox input "true"
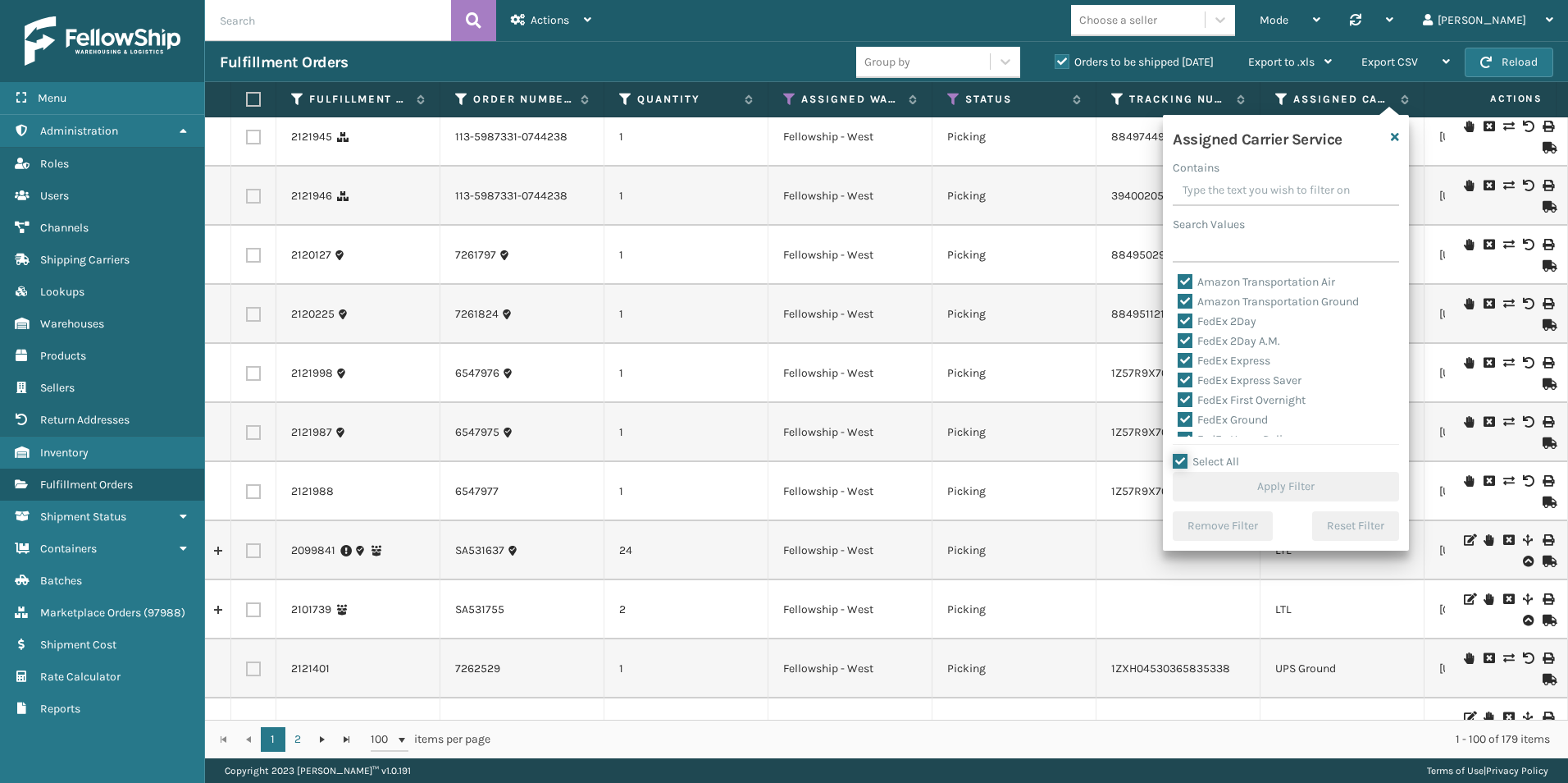
checkbox input "true"
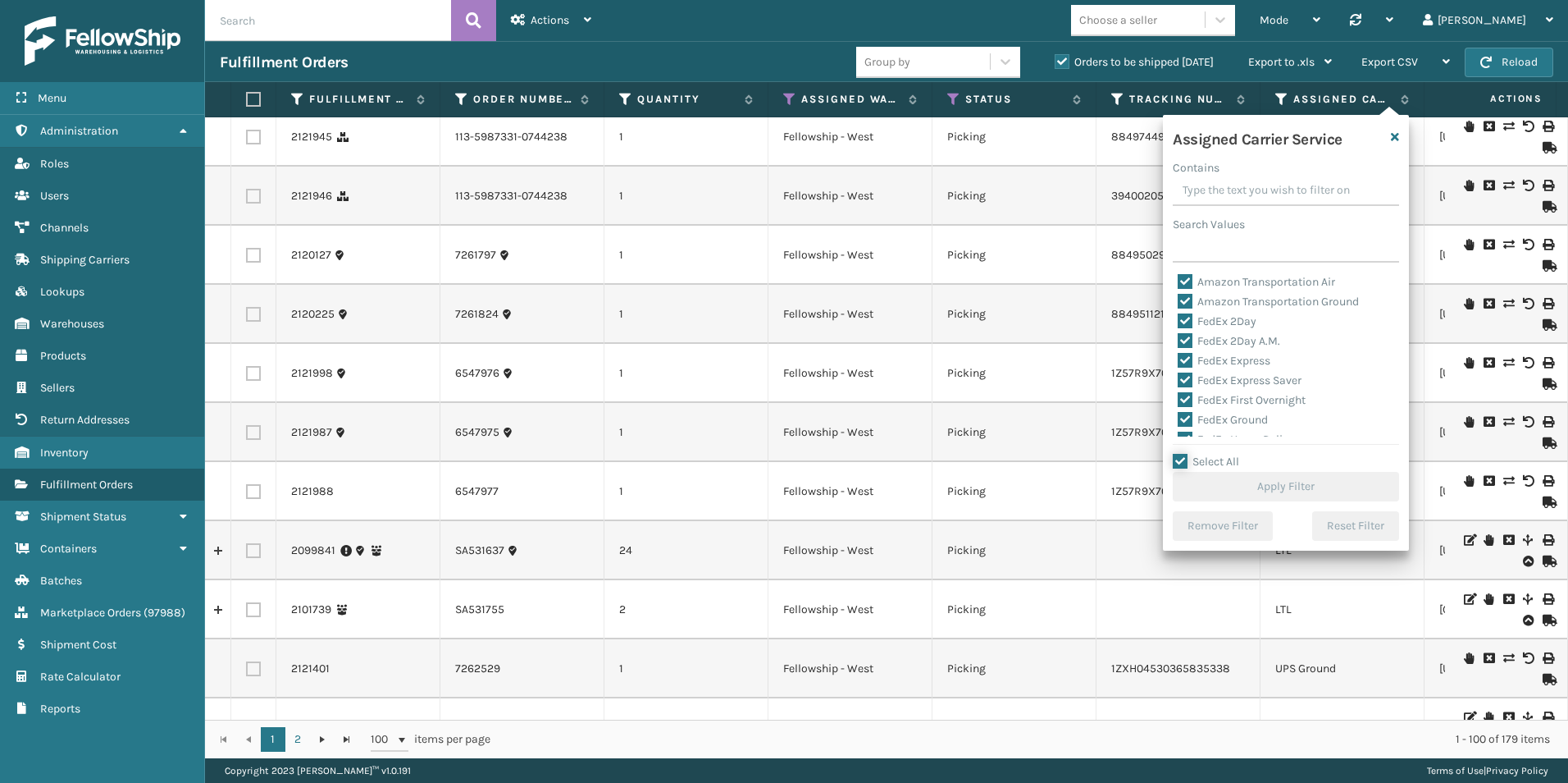
checkbox input "true"
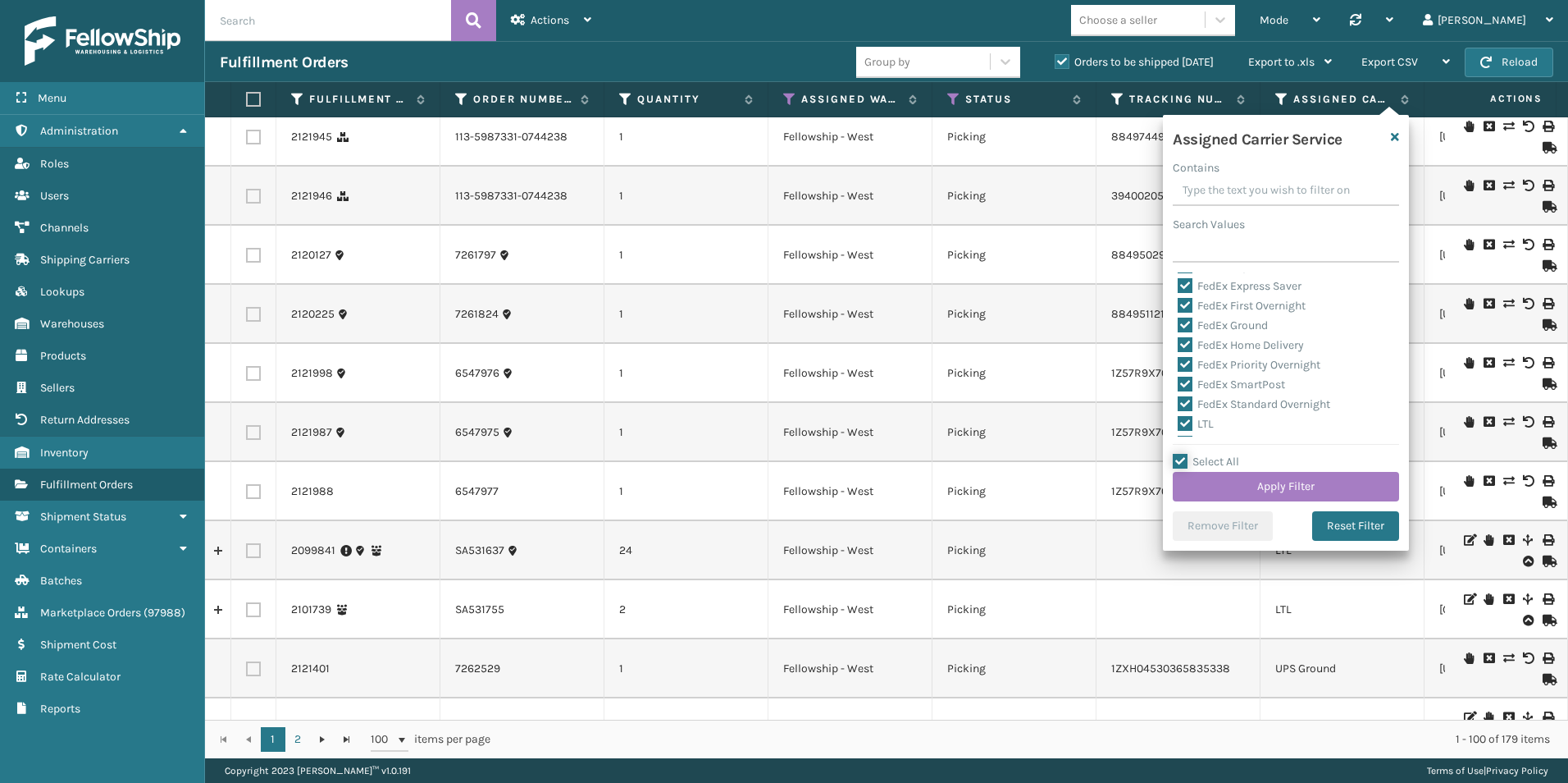
scroll to position [164, 0]
drag, startPoint x: 1186, startPoint y: 352, endPoint x: 1260, endPoint y: 457, distance: 128.5
click at [1187, 352] on label "LTL" at bounding box center [1196, 353] width 36 height 14
click at [1179, 352] on input "LTL" at bounding box center [1178, 350] width 1 height 10
checkbox input "false"
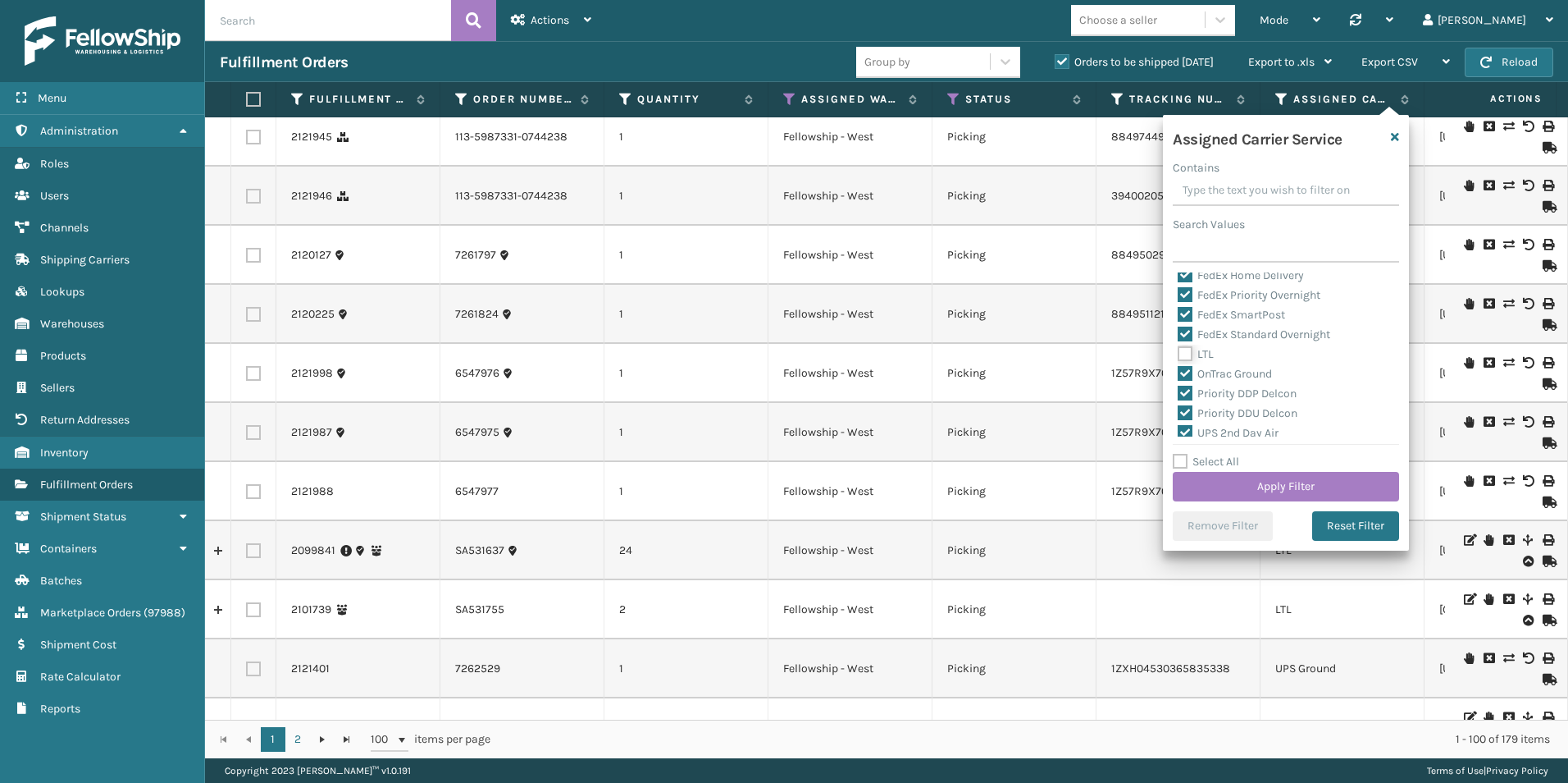
checkbox input "false"
click at [1251, 485] on button "Apply Filter" at bounding box center [1286, 486] width 227 height 30
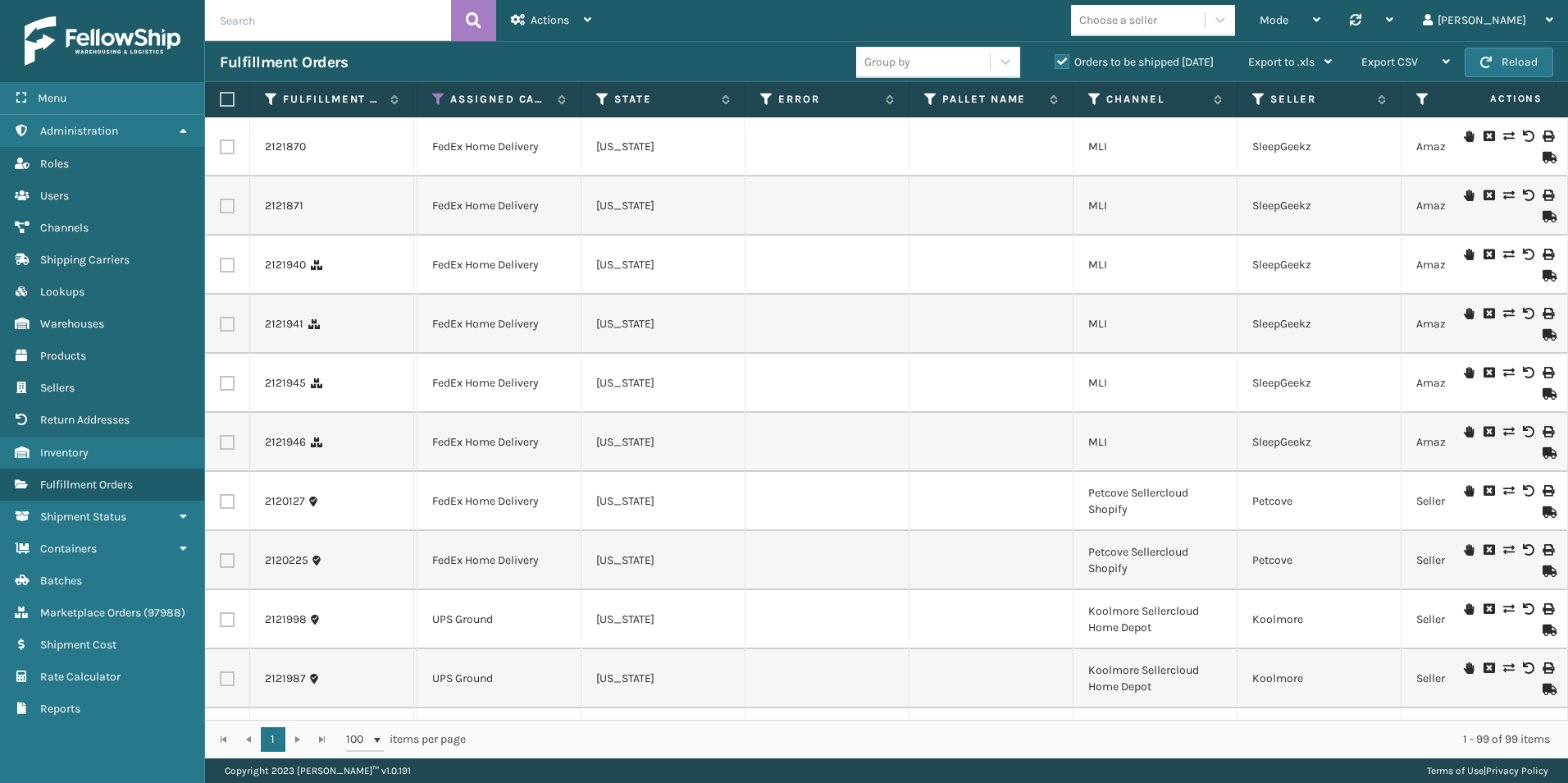
scroll to position [0, 707]
